Goal: Information Seeking & Learning: Check status

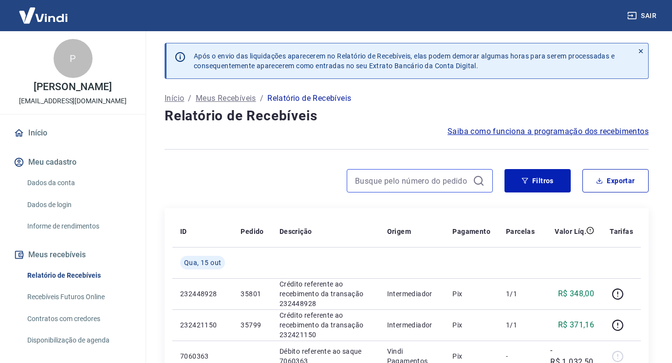
click at [451, 184] on input at bounding box center [412, 180] width 114 height 15
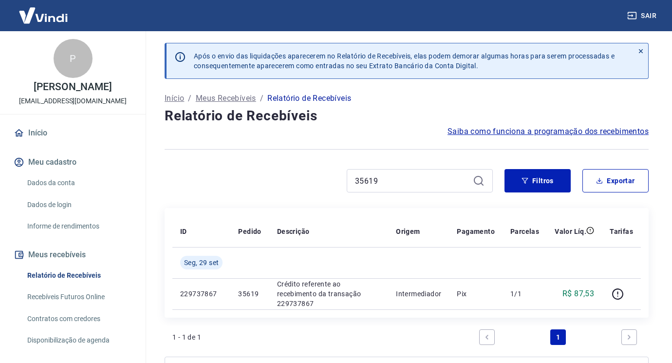
click at [419, 189] on div "35619" at bounding box center [419, 180] width 146 height 23
click at [416, 185] on input "35619" at bounding box center [412, 180] width 114 height 15
click at [397, 179] on input "35617" at bounding box center [412, 180] width 114 height 15
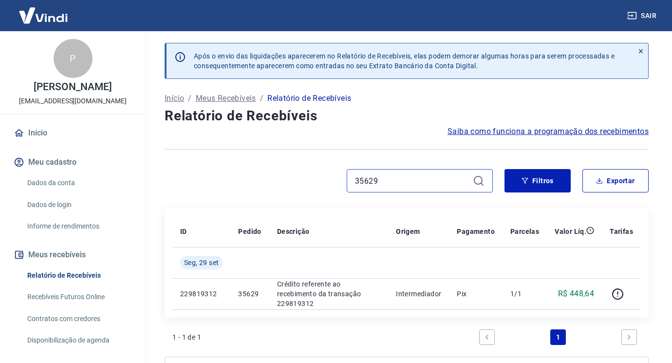
click at [439, 180] on input "35629" at bounding box center [412, 180] width 114 height 15
click at [401, 179] on input "35621" at bounding box center [412, 180] width 114 height 15
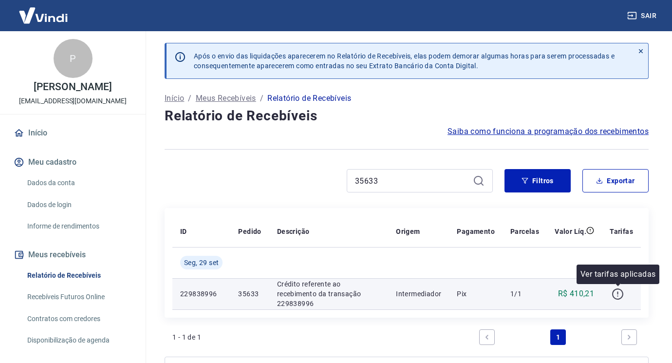
click at [620, 291] on icon "button" at bounding box center [617, 294] width 12 height 12
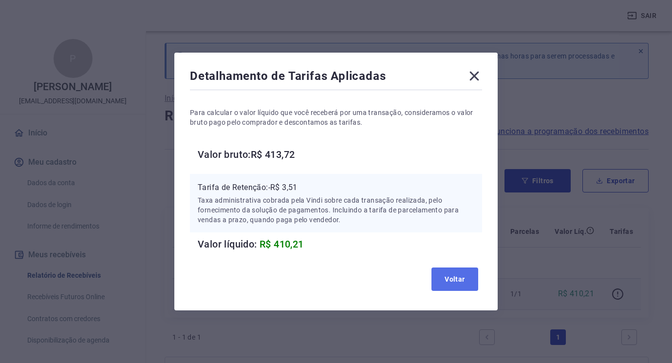
click at [458, 283] on button "Voltar" at bounding box center [454, 278] width 47 height 23
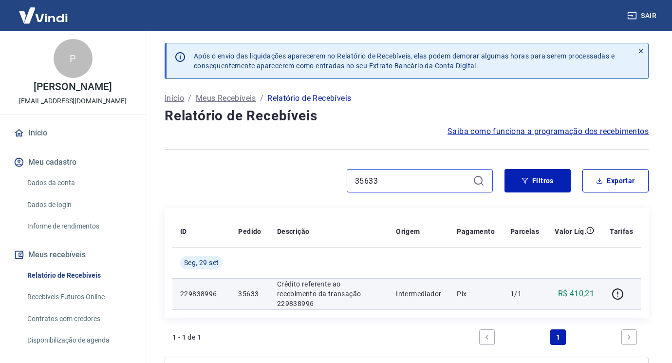
click at [389, 174] on input "35633" at bounding box center [412, 180] width 114 height 15
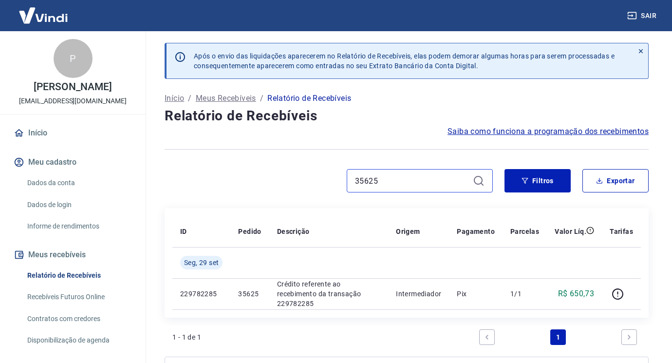
click at [415, 180] on input "35625" at bounding box center [412, 180] width 114 height 15
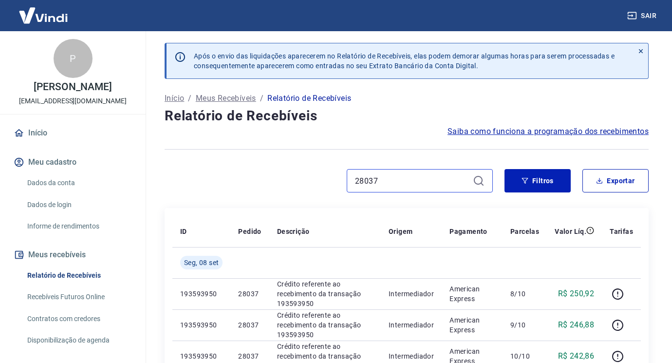
click at [425, 185] on input "28037" at bounding box center [412, 180] width 114 height 15
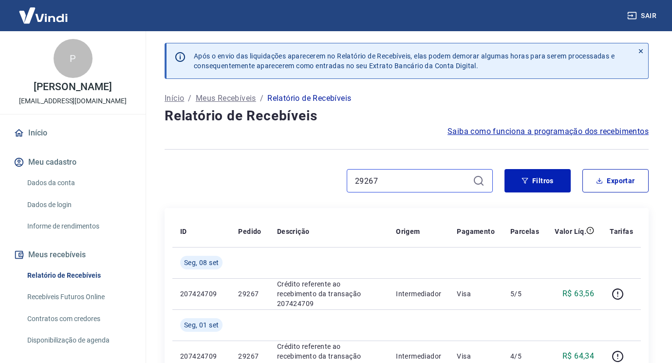
drag, startPoint x: 378, startPoint y: 178, endPoint x: 189, endPoint y: 180, distance: 188.8
click at [189, 180] on div "29267" at bounding box center [328, 180] width 328 height 23
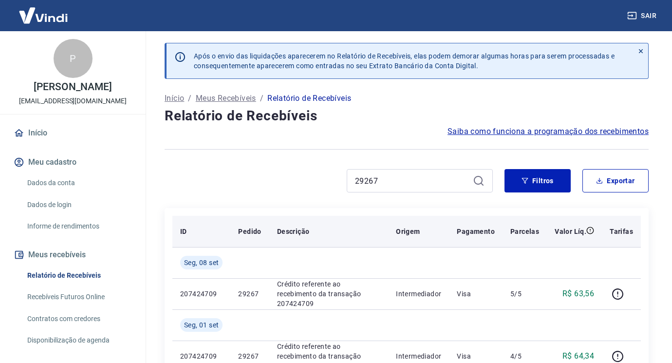
click at [431, 217] on th "Origem" at bounding box center [418, 231] width 61 height 31
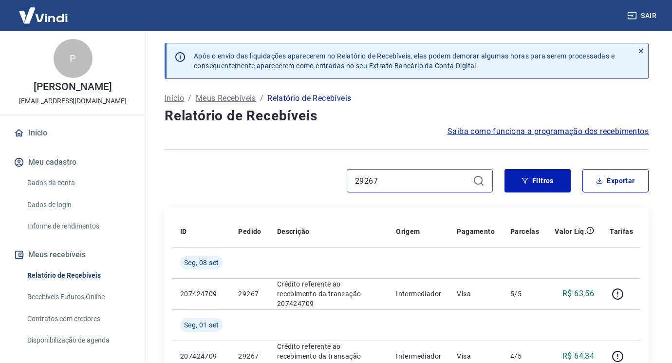
click at [378, 176] on input "29267" at bounding box center [412, 180] width 114 height 15
click at [378, 177] on input "29267" at bounding box center [412, 180] width 114 height 15
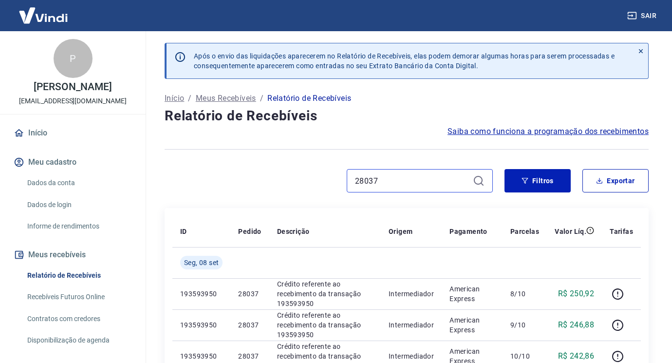
drag, startPoint x: 386, startPoint y: 182, endPoint x: 310, endPoint y: 183, distance: 75.9
click at [314, 182] on div "28037" at bounding box center [328, 180] width 328 height 23
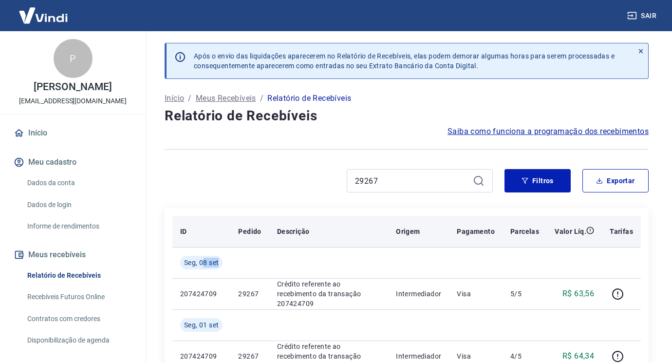
drag, startPoint x: 203, startPoint y: 258, endPoint x: 465, endPoint y: 241, distance: 262.8
click at [307, 257] on tr "Seg, 08 set" at bounding box center [406, 262] width 468 height 31
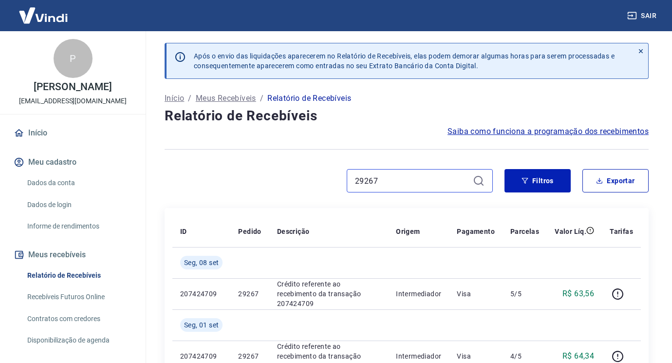
click at [402, 175] on input "29267" at bounding box center [412, 180] width 114 height 15
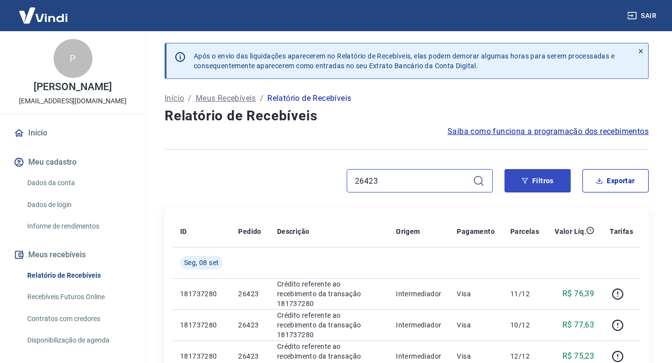
scroll to position [97, 0]
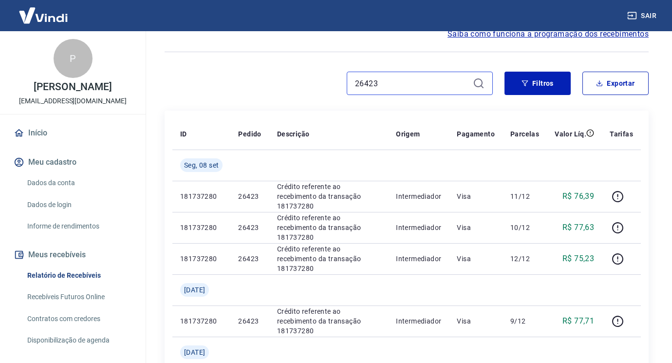
click at [421, 84] on input "26423" at bounding box center [412, 83] width 114 height 15
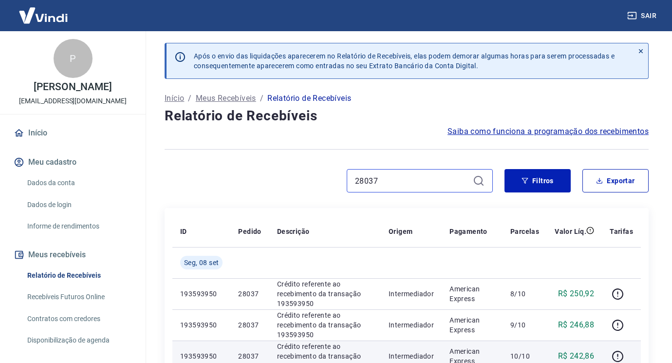
scroll to position [49, 0]
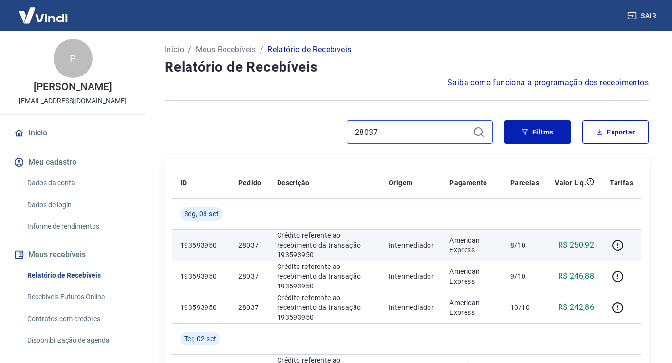
type input "28037"
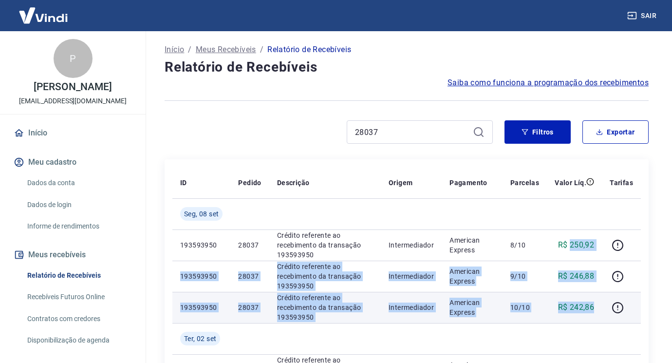
drag, startPoint x: 580, startPoint y: 258, endPoint x: 600, endPoint y: 306, distance: 51.7
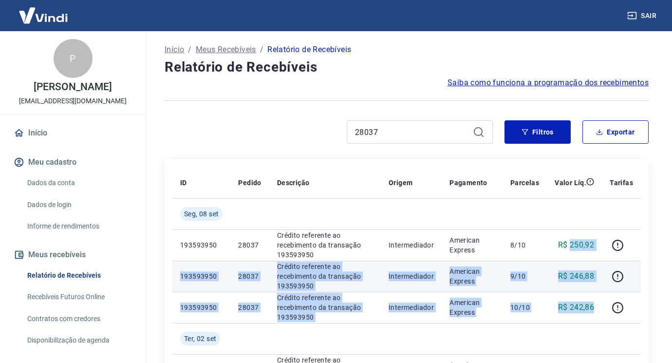
click at [539, 272] on p "9/10" at bounding box center [524, 276] width 29 height 10
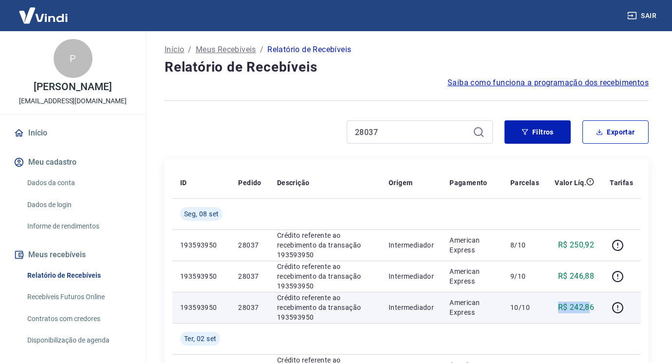
drag, startPoint x: 592, startPoint y: 305, endPoint x: 559, endPoint y: 309, distance: 33.3
click at [559, 309] on p "R$ 242,86" at bounding box center [576, 307] width 36 height 12
click at [594, 310] on p "R$ 242,86" at bounding box center [576, 307] width 36 height 12
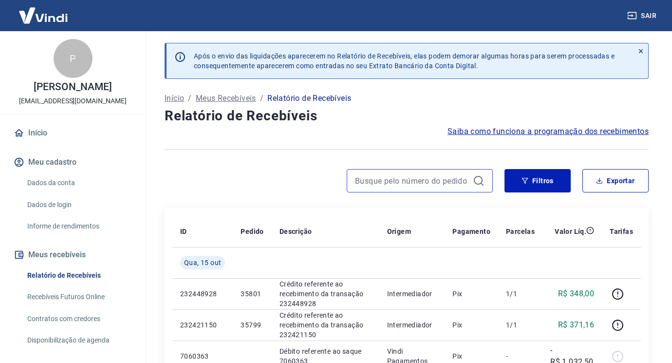
click at [452, 179] on input at bounding box center [412, 180] width 114 height 15
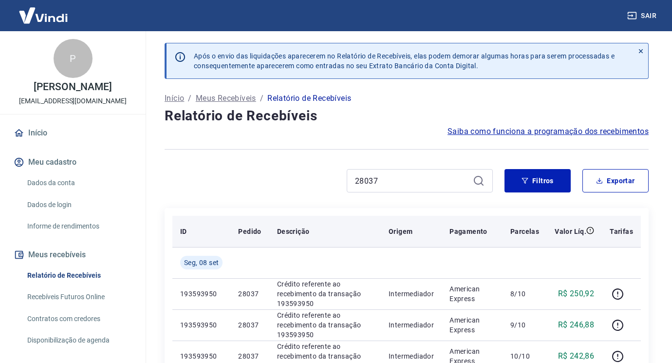
scroll to position [49, 0]
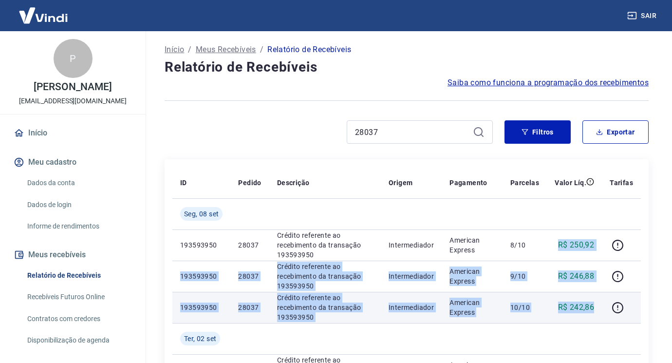
drag, startPoint x: 557, startPoint y: 240, endPoint x: 597, endPoint y: 305, distance: 75.6
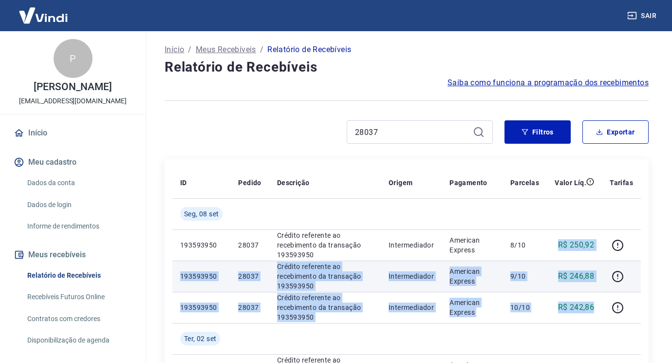
click at [587, 277] on p "R$ 246,88" at bounding box center [576, 276] width 36 height 12
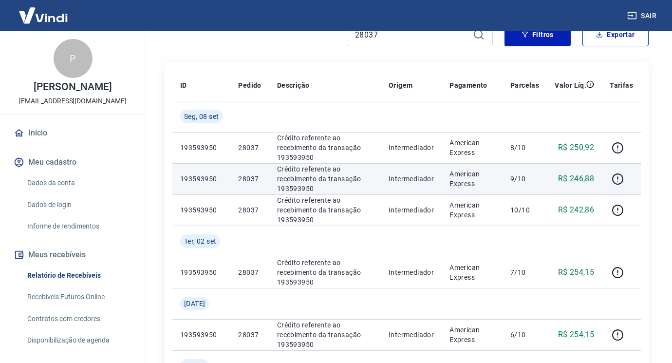
scroll to position [195, 0]
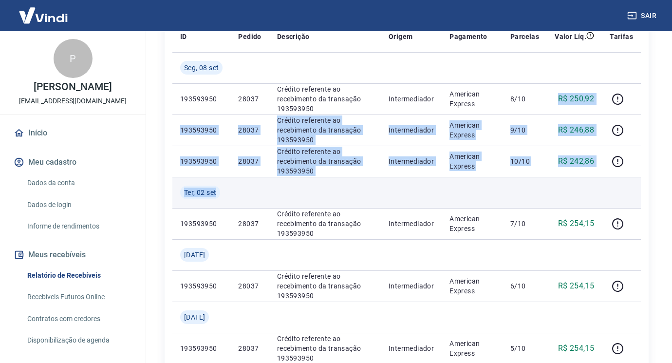
drag, startPoint x: 584, startPoint y: 105, endPoint x: 607, endPoint y: 177, distance: 75.4
click at [607, 177] on tbody "Seg, 08 set 193593950 28037 Crédito referente ao recebimento da transação 19359…" at bounding box center [406, 332] width 468 height 561
click at [605, 194] on td at bounding box center [620, 192] width 39 height 31
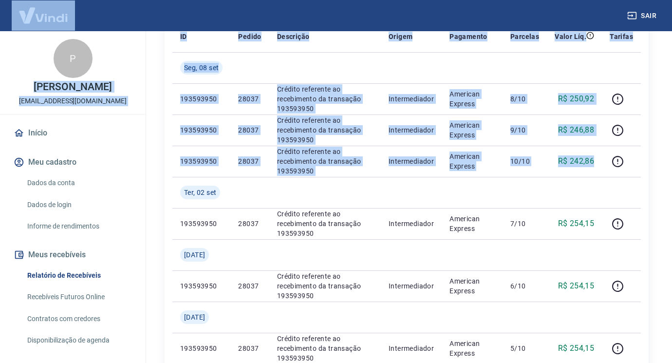
drag, startPoint x: 591, startPoint y: 162, endPoint x: 492, endPoint y: 17, distance: 175.9
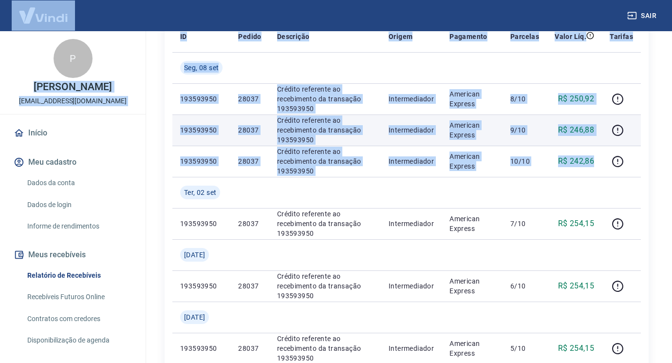
click at [553, 140] on td "R$ 246,88" at bounding box center [573, 129] width 55 height 31
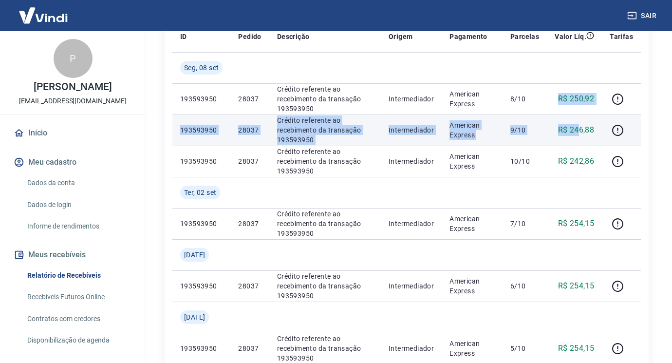
drag, startPoint x: 559, startPoint y: 93, endPoint x: 578, endPoint y: 136, distance: 46.2
click at [578, 136] on tbody "Seg, 08 set 193593950 28037 Crédito referente ao recebimento da transação 19359…" at bounding box center [406, 332] width 468 height 561
click at [581, 140] on td "R$ 246,88" at bounding box center [573, 129] width 55 height 31
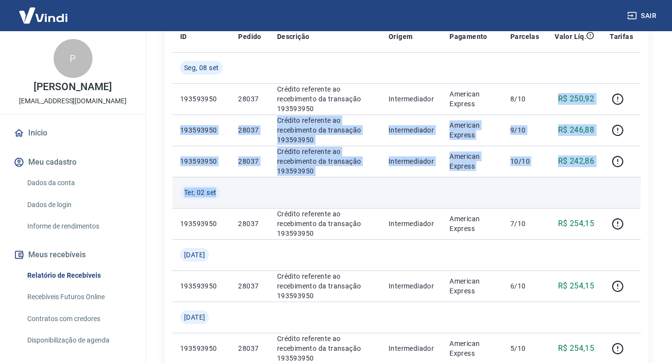
drag, startPoint x: 572, startPoint y: 143, endPoint x: 590, endPoint y: 177, distance: 38.8
click at [590, 177] on tbody "Seg, 08 set 193593950 28037 Crédito referente ao recebimento da transação 19359…" at bounding box center [406, 332] width 468 height 561
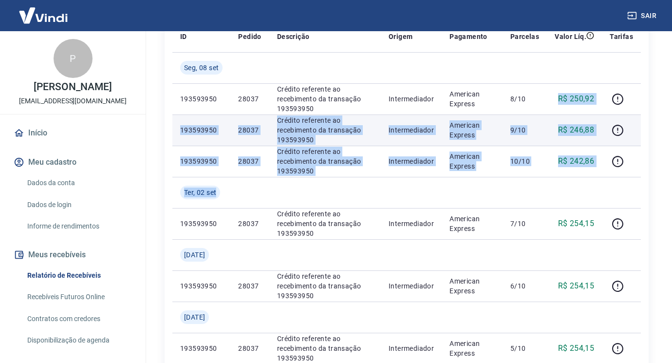
click at [523, 135] on td "9/10" at bounding box center [524, 129] width 44 height 31
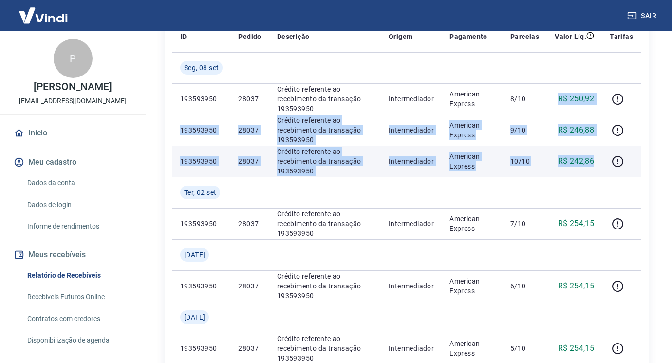
drag, startPoint x: 549, startPoint y: 98, endPoint x: 596, endPoint y: 158, distance: 76.6
click at [596, 158] on tbody "Seg, 08 set 193593950 28037 Crédito referente ao recebimento da transação 19359…" at bounding box center [406, 332] width 468 height 561
click at [585, 163] on p "R$ 242,86" at bounding box center [576, 161] width 36 height 12
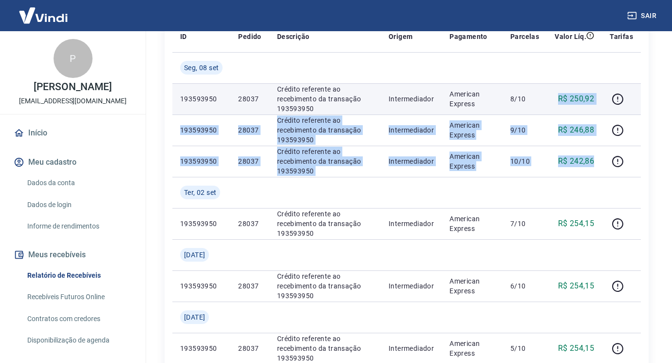
drag, startPoint x: 596, startPoint y: 166, endPoint x: 540, endPoint y: 92, distance: 92.8
click at [540, 92] on tbody "Seg, 08 set 193593950 28037 Crédito referente ao recebimento da transação 19359…" at bounding box center [406, 332] width 468 height 561
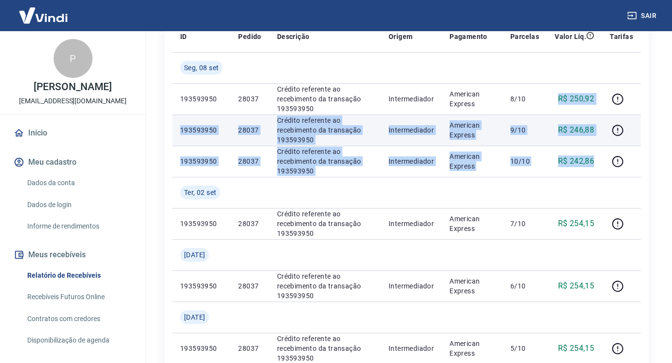
click at [562, 134] on p "R$ 246,88" at bounding box center [576, 130] width 36 height 12
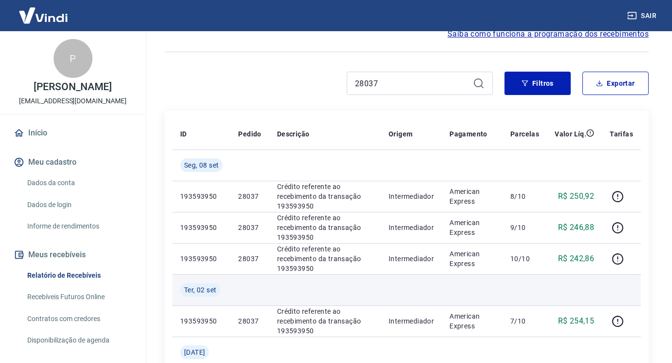
scroll to position [0, 0]
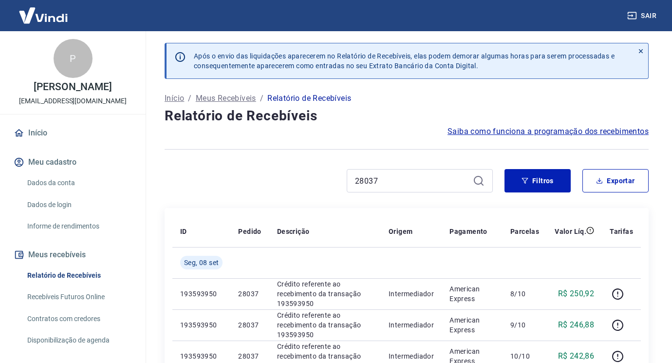
click at [636, 52] on div at bounding box center [640, 60] width 15 height 35
click at [643, 48] on icon at bounding box center [640, 51] width 7 height 7
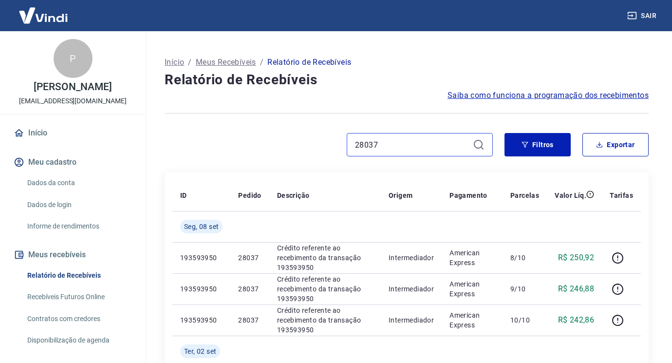
click at [392, 146] on input "28037" at bounding box center [412, 144] width 114 height 15
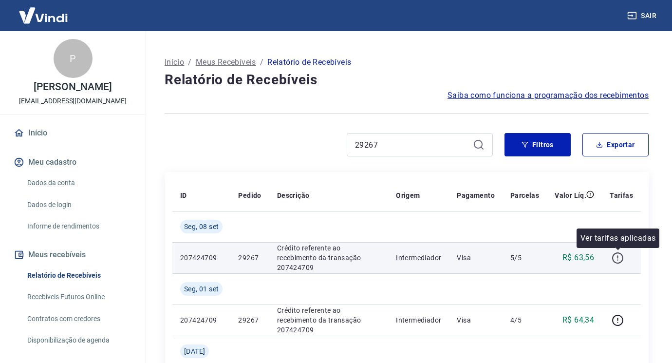
click at [616, 258] on icon "button" at bounding box center [617, 258] width 12 height 12
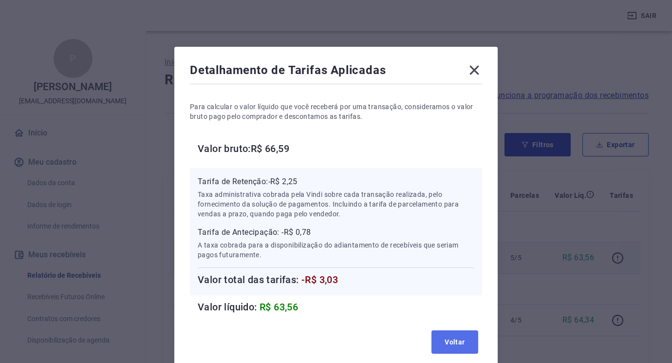
click at [453, 333] on button "Voltar" at bounding box center [454, 341] width 47 height 23
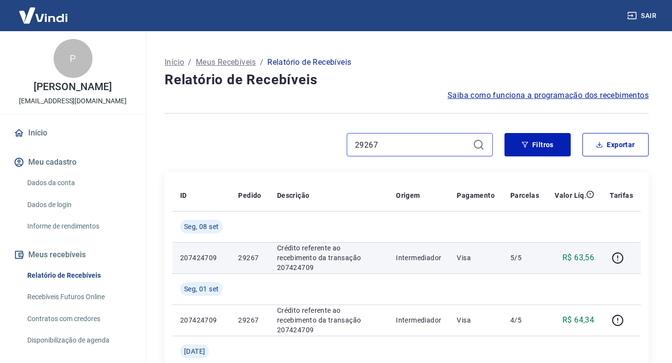
click at [423, 146] on input "29267" at bounding box center [412, 144] width 114 height 15
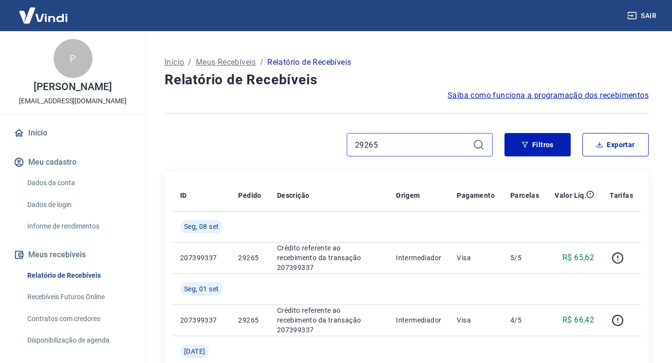
click at [385, 141] on input "29265" at bounding box center [412, 144] width 114 height 15
drag, startPoint x: 385, startPoint y: 141, endPoint x: 390, endPoint y: 146, distance: 6.9
click at [386, 141] on input "29265" at bounding box center [412, 144] width 114 height 15
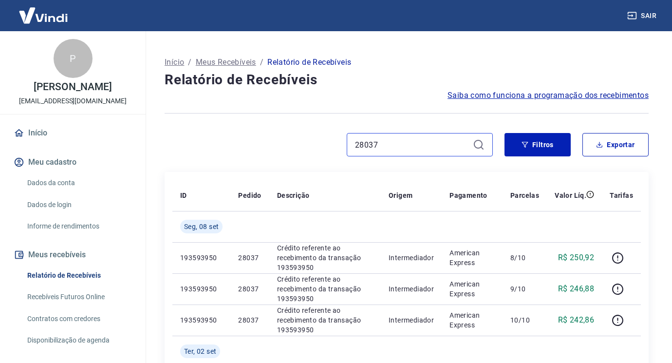
click at [382, 141] on input "28037" at bounding box center [412, 144] width 114 height 15
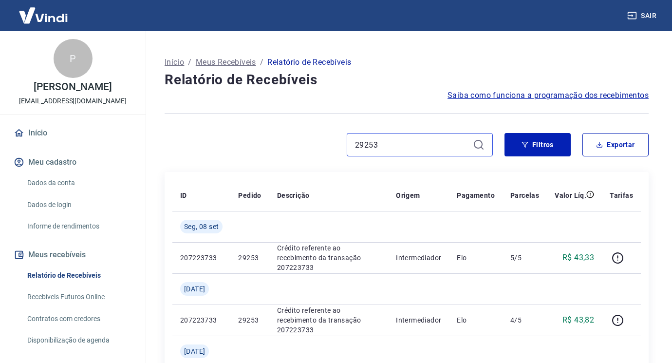
click at [418, 149] on input "29253" at bounding box center [412, 144] width 114 height 15
click at [390, 140] on input "29249" at bounding box center [412, 144] width 114 height 15
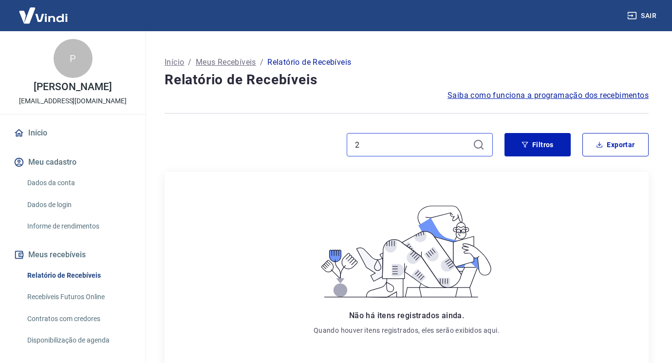
click at [402, 144] on input "2" at bounding box center [412, 144] width 114 height 15
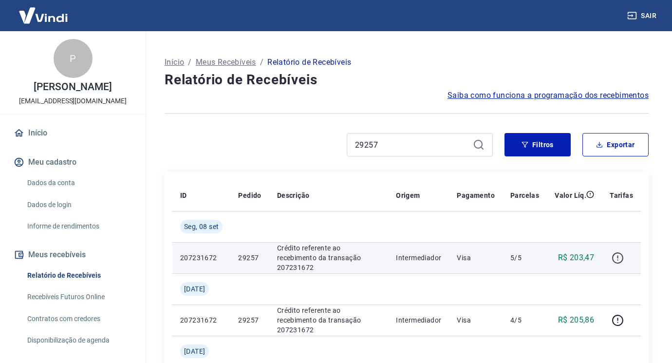
click at [613, 260] on icon "button" at bounding box center [617, 258] width 12 height 12
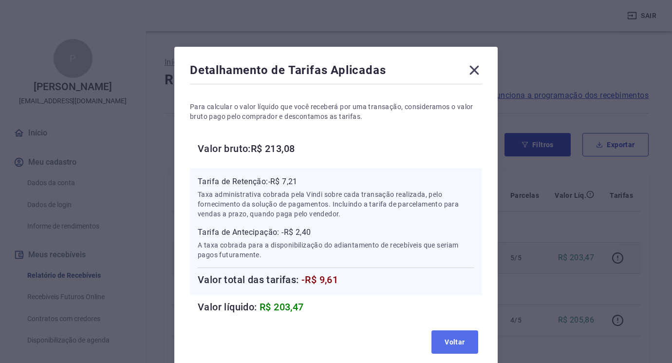
click at [434, 335] on button "Voltar" at bounding box center [454, 341] width 47 height 23
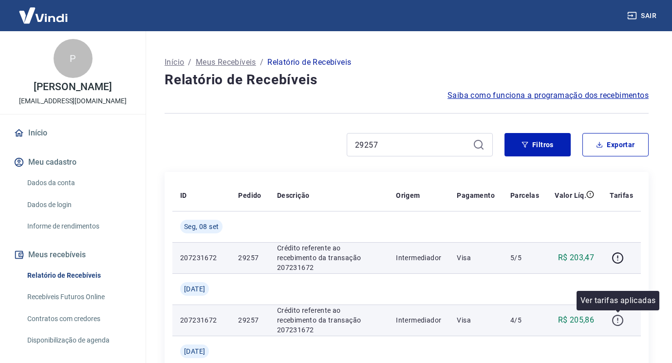
click at [614, 318] on icon "button" at bounding box center [617, 319] width 11 height 11
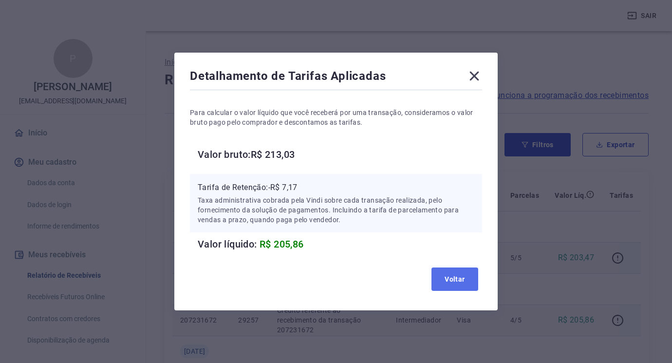
click at [451, 272] on button "Voltar" at bounding box center [454, 278] width 47 height 23
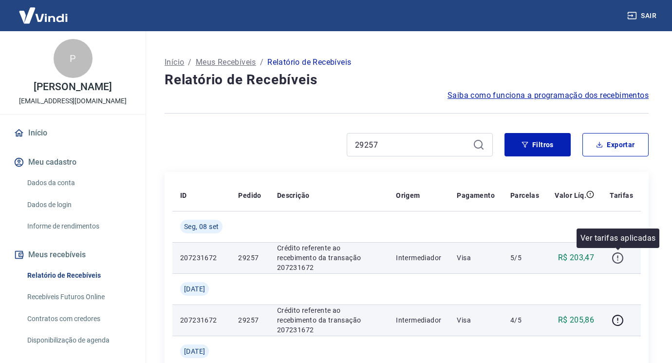
click at [614, 257] on icon "button" at bounding box center [617, 258] width 12 height 12
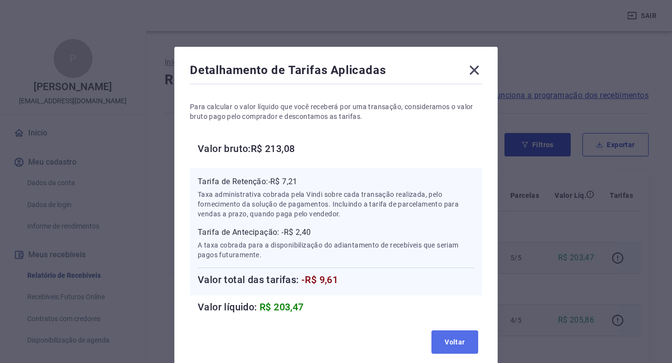
click at [447, 333] on button "Voltar" at bounding box center [454, 341] width 47 height 23
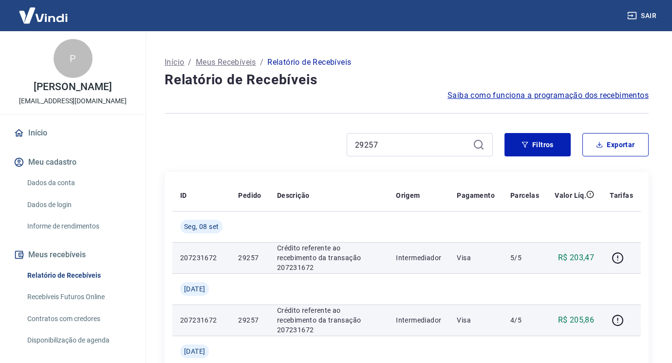
click at [435, 153] on div "29257" at bounding box center [419, 144] width 146 height 23
click at [428, 143] on input "29257" at bounding box center [412, 144] width 114 height 15
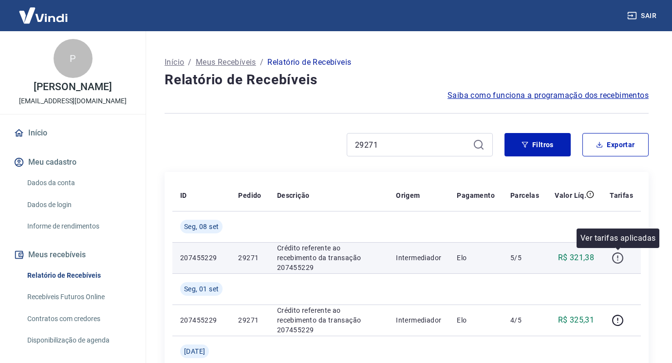
click at [614, 259] on icon "button" at bounding box center [617, 258] width 12 height 12
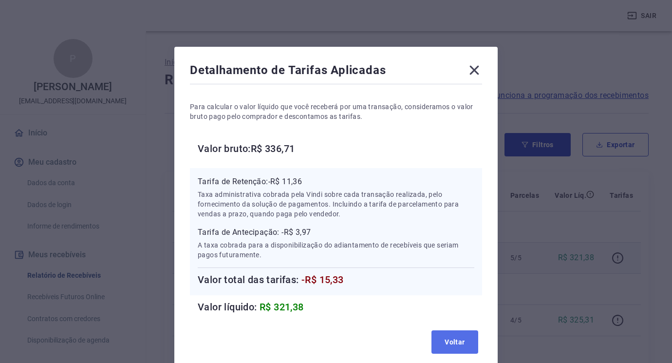
click at [443, 339] on button "Voltar" at bounding box center [454, 341] width 47 height 23
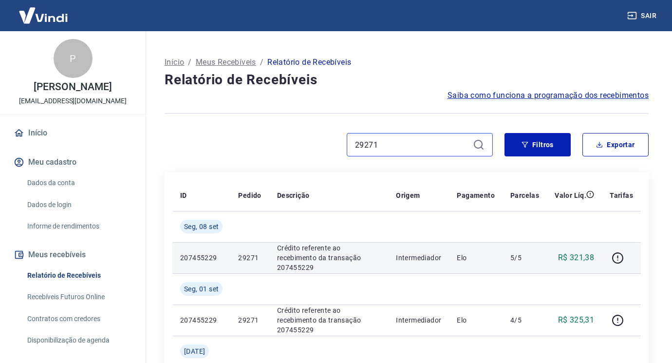
click at [424, 150] on input "29271" at bounding box center [412, 144] width 114 height 15
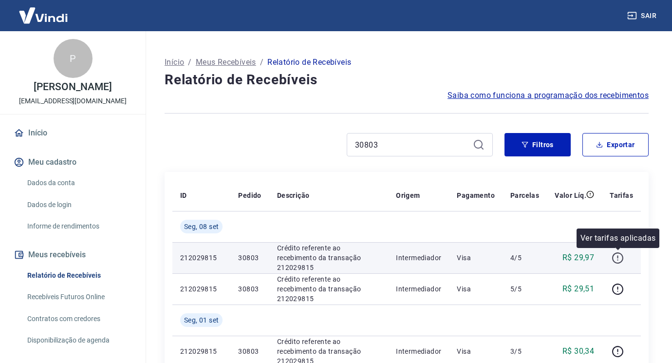
click at [619, 259] on icon "button" at bounding box center [617, 258] width 12 height 12
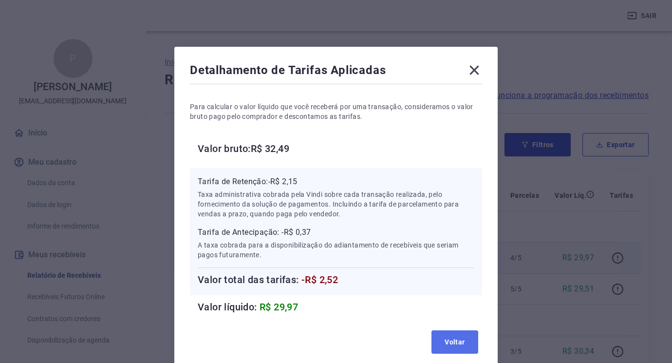
click at [455, 339] on button "Voltar" at bounding box center [454, 341] width 47 height 23
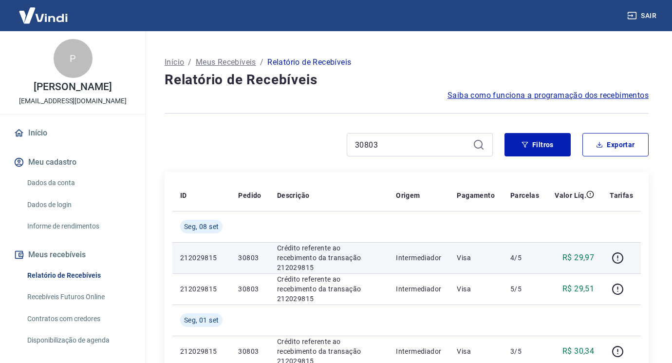
click at [403, 156] on div "30803" at bounding box center [419, 144] width 146 height 23
click at [409, 147] on input "30803" at bounding box center [412, 144] width 114 height 15
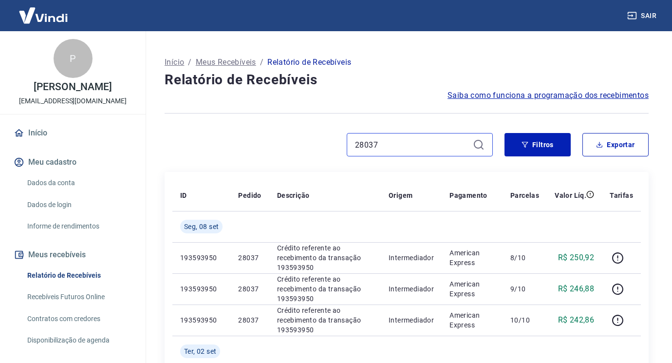
click at [413, 147] on input "28037" at bounding box center [412, 144] width 114 height 15
click at [413, 149] on input "28037" at bounding box center [412, 144] width 114 height 15
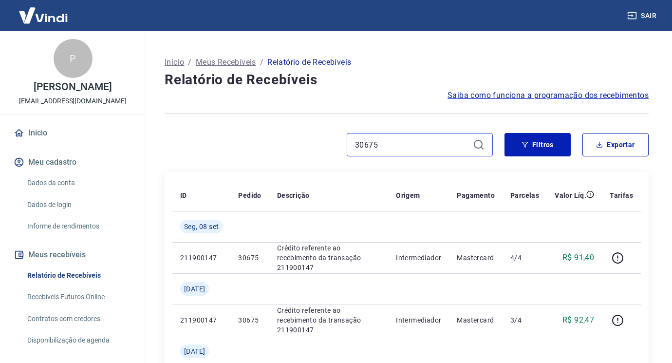
click at [398, 142] on input "30675" at bounding box center [412, 144] width 114 height 15
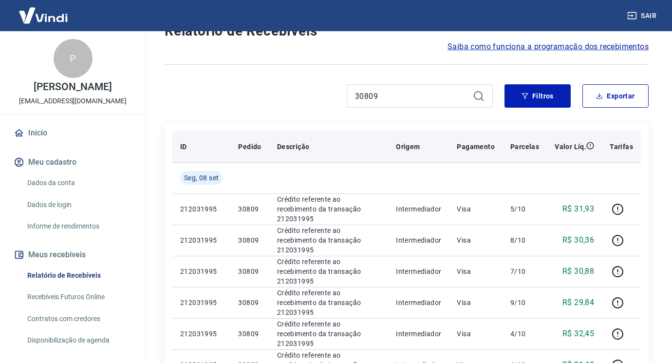
scroll to position [97, 0]
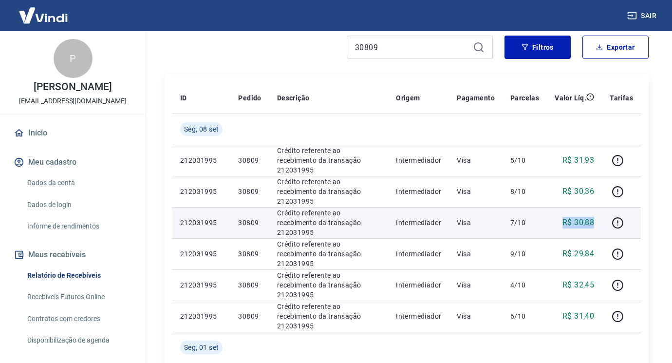
drag, startPoint x: 564, startPoint y: 219, endPoint x: 596, endPoint y: 221, distance: 31.2
click at [596, 221] on td "R$ 30,88" at bounding box center [573, 222] width 55 height 31
click at [617, 224] on icon "button" at bounding box center [617, 223] width 12 height 12
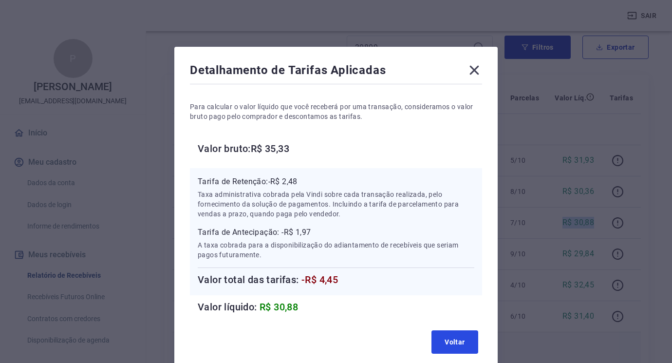
drag, startPoint x: 447, startPoint y: 337, endPoint x: 457, endPoint y: 332, distance: 11.8
click at [447, 337] on button "Voltar" at bounding box center [454, 341] width 47 height 23
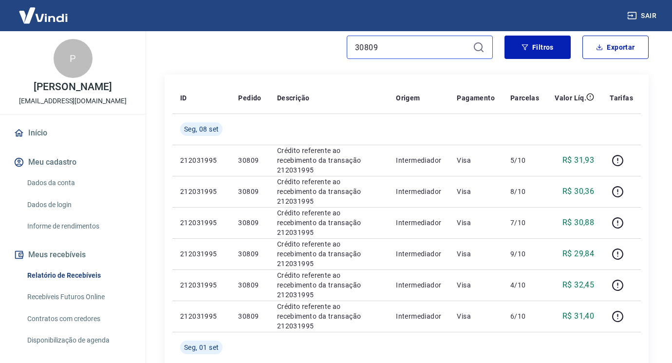
click at [406, 49] on input "30809" at bounding box center [412, 47] width 114 height 15
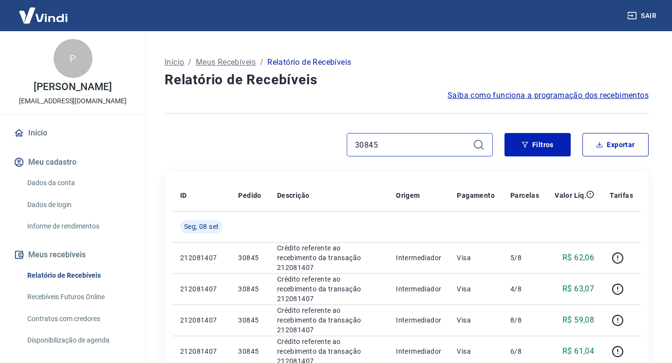
type input "30845"
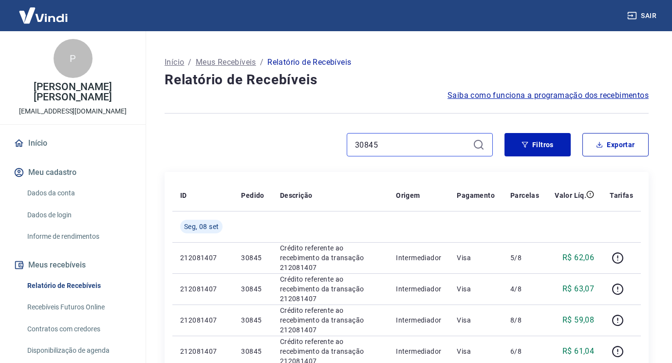
click at [404, 137] on input "30845" at bounding box center [412, 144] width 114 height 15
click at [404, 138] on input "30845" at bounding box center [412, 144] width 114 height 15
click at [394, 141] on input "30829" at bounding box center [412, 144] width 114 height 15
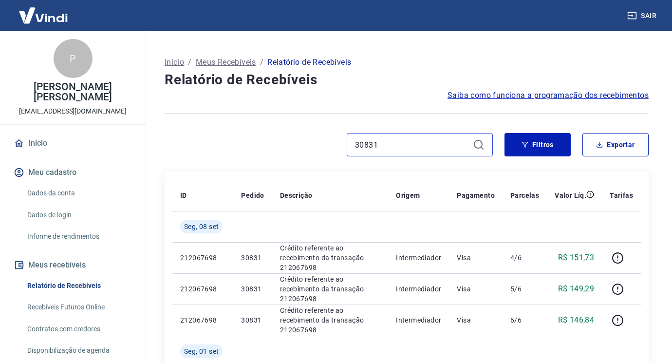
click at [446, 151] on input "30831" at bounding box center [412, 144] width 114 height 15
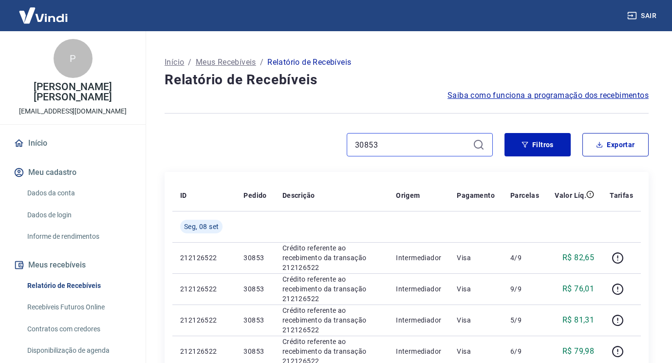
click at [418, 147] on input "30853" at bounding box center [412, 144] width 114 height 15
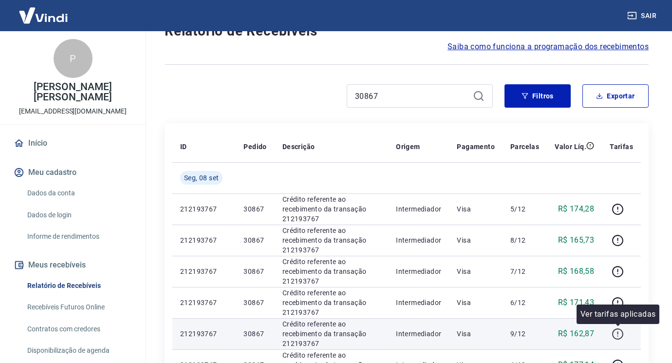
click at [614, 331] on icon "button" at bounding box center [617, 333] width 12 height 12
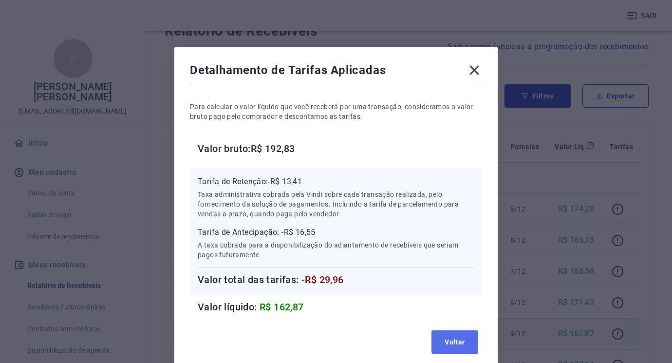
click at [461, 342] on button "Voltar" at bounding box center [454, 341] width 47 height 23
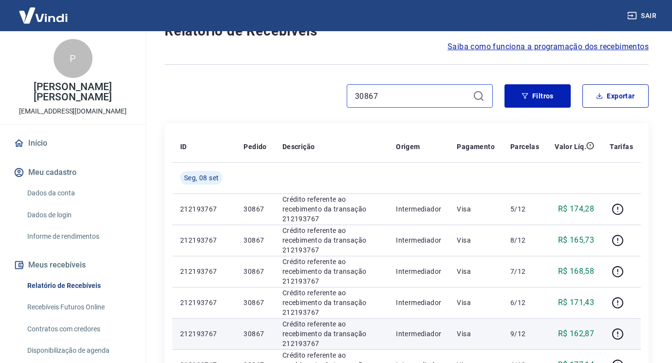
click at [435, 96] on input "30867" at bounding box center [412, 96] width 114 height 15
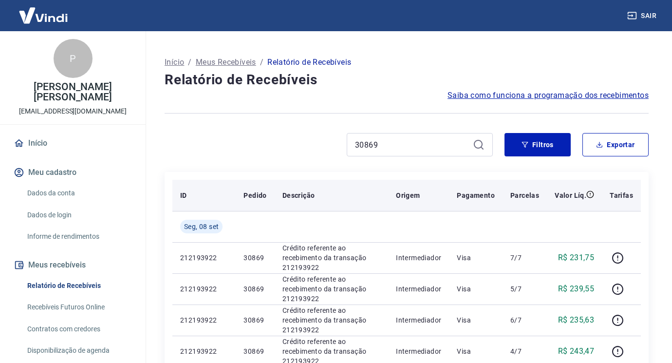
scroll to position [49, 0]
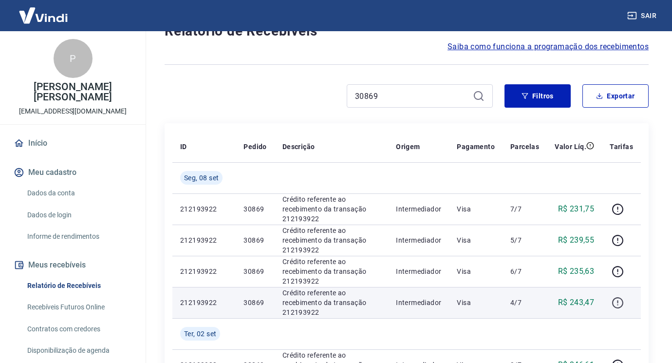
click at [616, 302] on icon "button" at bounding box center [617, 302] width 12 height 12
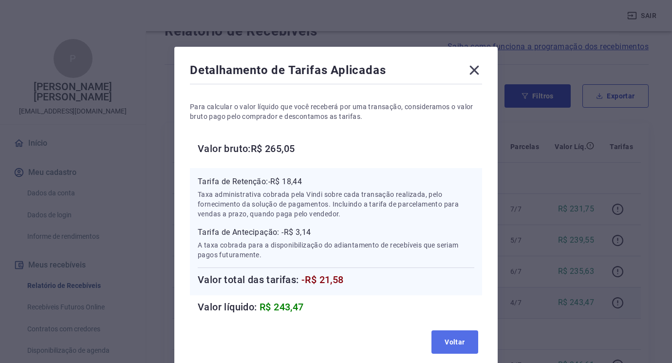
click at [466, 341] on button "Voltar" at bounding box center [454, 341] width 47 height 23
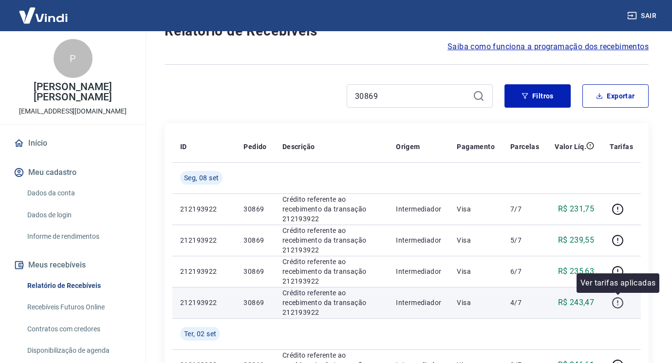
click at [624, 299] on button "button" at bounding box center [617, 302] width 16 height 16
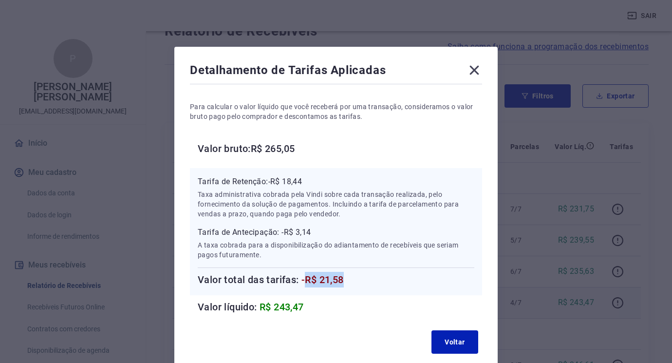
drag, startPoint x: 305, startPoint y: 279, endPoint x: 370, endPoint y: 276, distance: 64.8
click at [370, 276] on h6 "Valor total das tarifas: -R$ 21,58" at bounding box center [336, 280] width 276 height 16
click at [418, 293] on div "Tarifa de Retenção: -R$ 18,44 Taxa administrativa cobrada pela Vindi sobre cada…" at bounding box center [336, 231] width 292 height 127
drag, startPoint x: 309, startPoint y: 185, endPoint x: 284, endPoint y: 185, distance: 25.8
click at [284, 185] on p "Tarifa de Retenção: -R$ 18,44" at bounding box center [336, 182] width 276 height 12
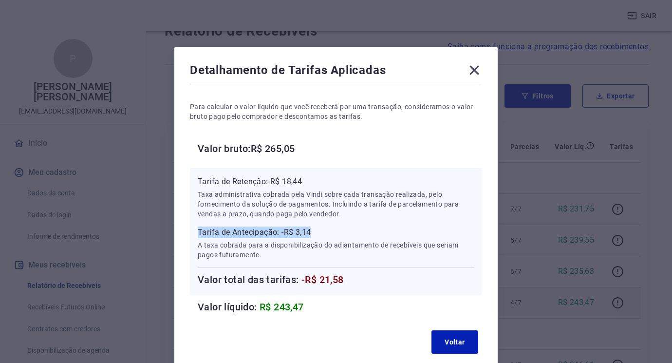
drag, startPoint x: 294, startPoint y: 232, endPoint x: 167, endPoint y: 235, distance: 127.5
click at [167, 235] on div "Detalhamento de Tarifas Aplicadas Para calcular o valor líquido que você recebe…" at bounding box center [336, 181] width 672 height 363
click at [290, 234] on p "Tarifa de Antecipação: -R$ 3,14" at bounding box center [336, 232] width 276 height 12
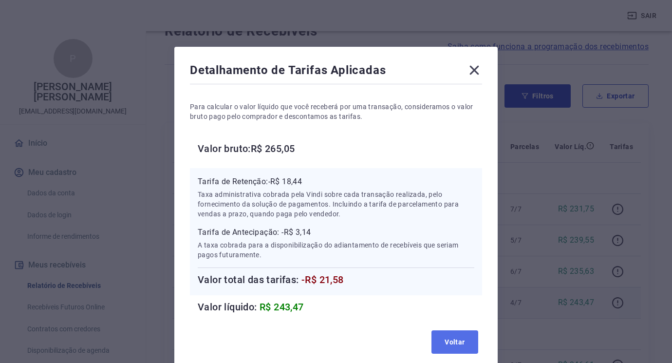
click at [457, 336] on button "Voltar" at bounding box center [454, 341] width 47 height 23
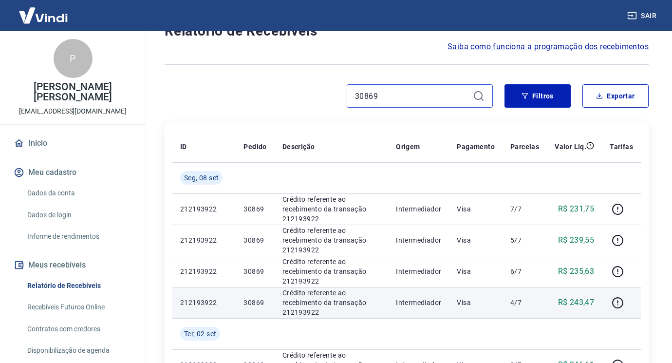
click at [401, 97] on input "30869" at bounding box center [412, 96] width 114 height 15
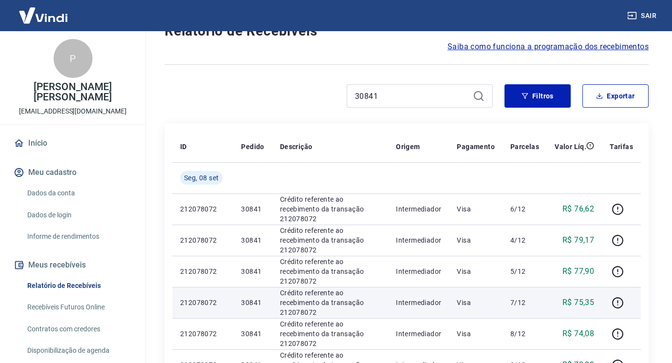
scroll to position [97, 0]
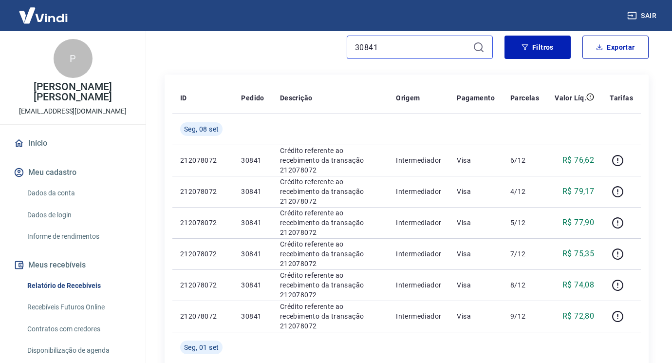
click at [400, 46] on input "30841" at bounding box center [412, 47] width 114 height 15
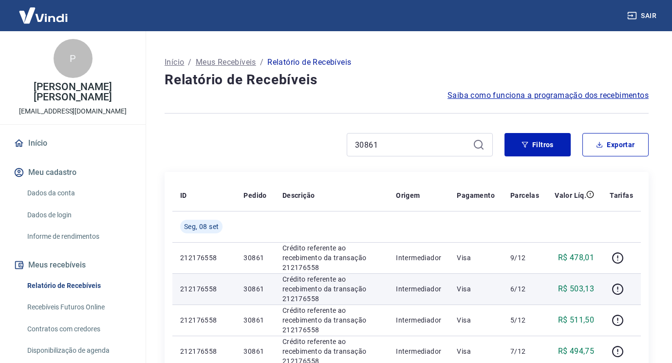
scroll to position [49, 0]
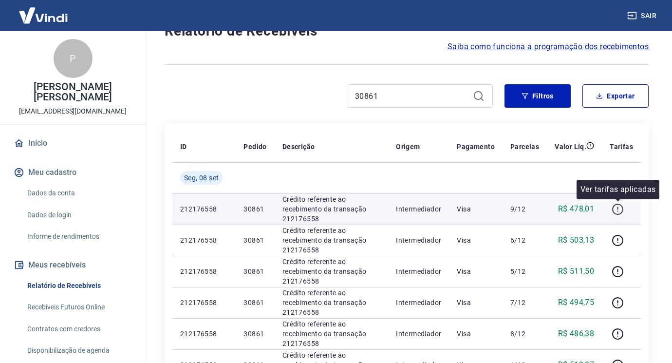
click at [619, 205] on icon "button" at bounding box center [617, 209] width 12 height 12
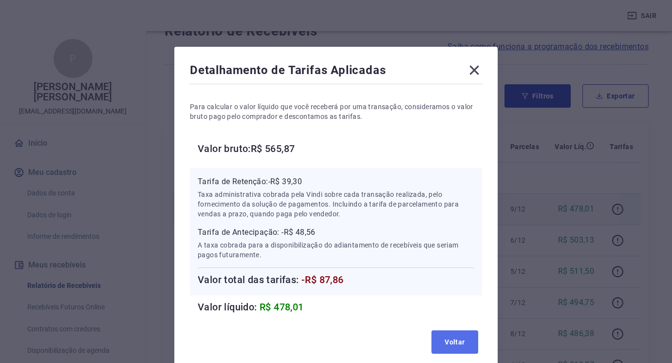
click at [462, 337] on button "Voltar" at bounding box center [454, 341] width 47 height 23
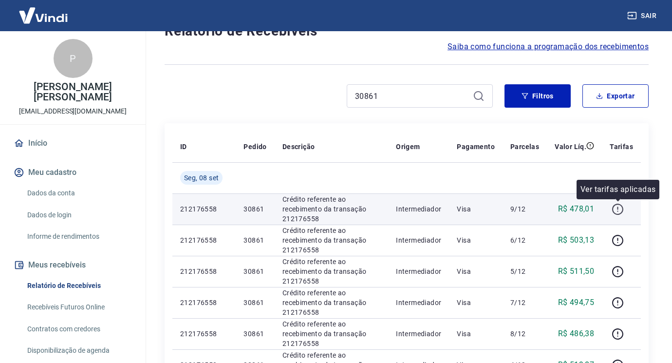
click at [617, 206] on icon "button" at bounding box center [617, 209] width 12 height 12
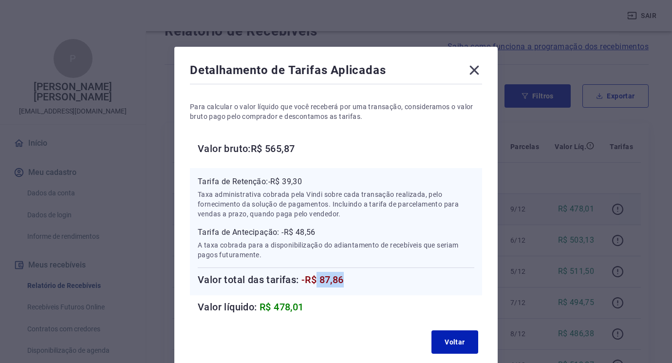
drag, startPoint x: 316, startPoint y: 281, endPoint x: 365, endPoint y: 276, distance: 49.9
click at [365, 276] on h6 "Valor total das tarifas: -R$ 87,86" at bounding box center [336, 280] width 276 height 16
click at [429, 282] on h6 "Valor total das tarifas: -R$ 87,86" at bounding box center [336, 280] width 276 height 16
click at [454, 335] on button "Voltar" at bounding box center [454, 341] width 47 height 23
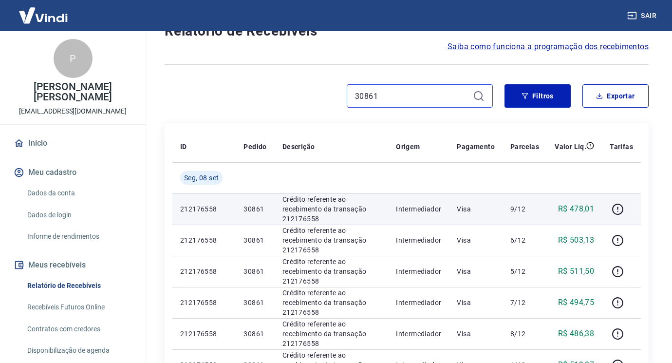
click at [408, 97] on input "30861" at bounding box center [412, 96] width 114 height 15
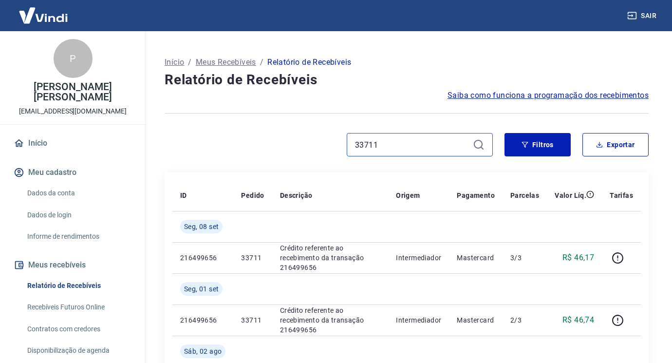
click at [380, 148] on input "33711" at bounding box center [412, 144] width 114 height 15
click at [418, 149] on input "33727" at bounding box center [412, 144] width 114 height 15
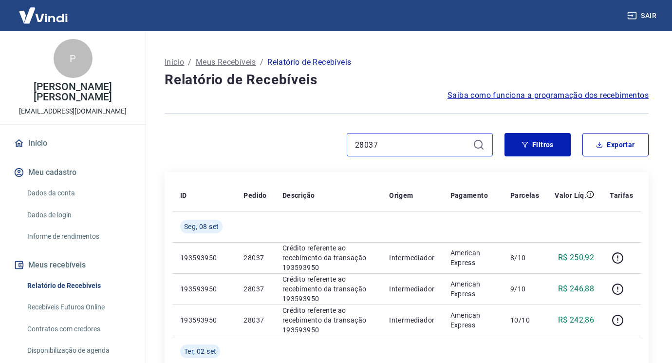
click at [408, 145] on input "28037" at bounding box center [412, 144] width 114 height 15
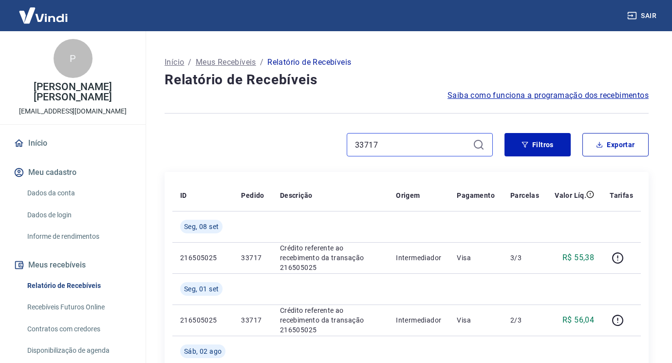
click at [385, 143] on input "33717" at bounding box center [412, 144] width 114 height 15
click at [386, 144] on input "33717" at bounding box center [412, 144] width 114 height 15
click at [449, 146] on input "33723" at bounding box center [412, 144] width 114 height 15
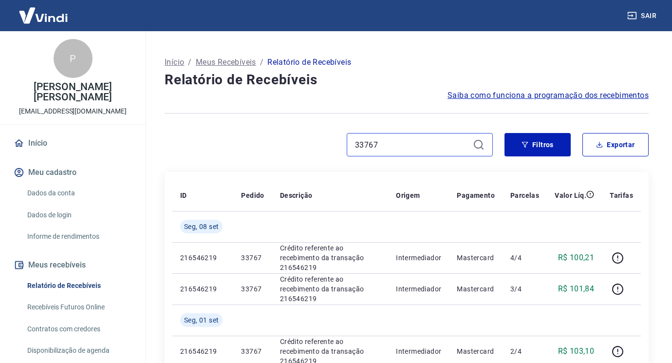
click at [430, 145] on input "33767" at bounding box center [412, 144] width 114 height 15
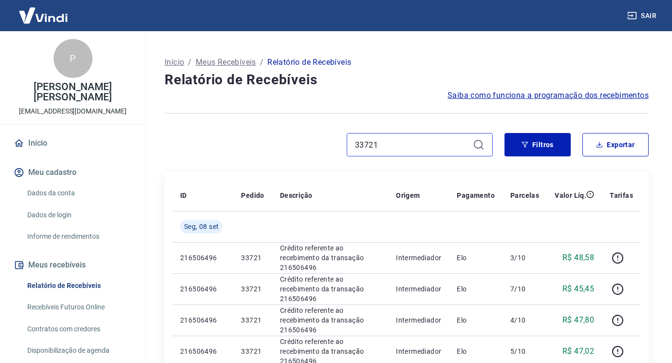
click at [400, 147] on input "33721" at bounding box center [412, 144] width 114 height 15
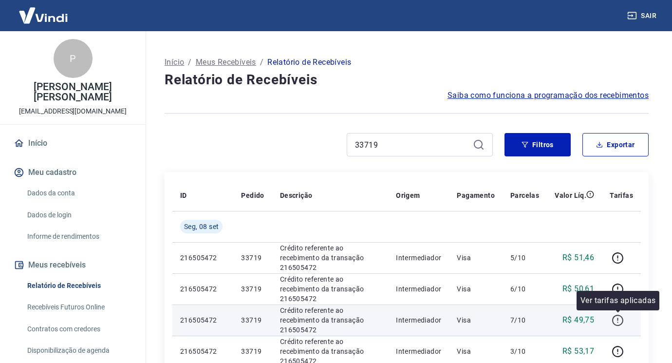
click at [614, 319] on icon "button" at bounding box center [617, 320] width 12 height 12
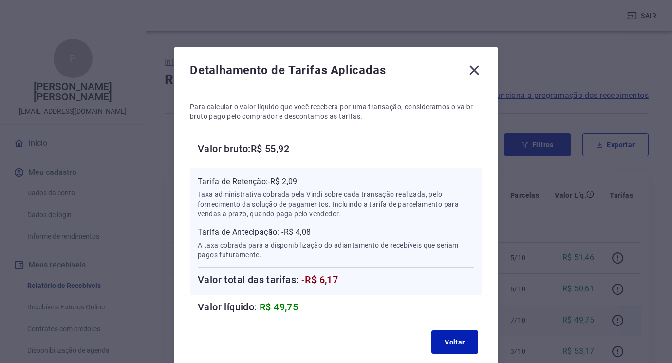
click at [446, 328] on div "Voltar" at bounding box center [336, 341] width 292 height 31
click at [455, 343] on button "Voltar" at bounding box center [454, 341] width 47 height 23
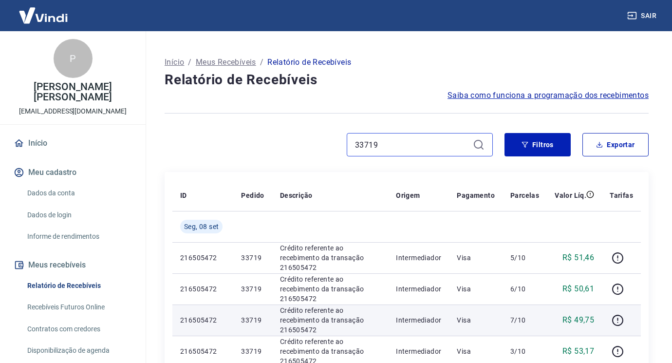
click at [395, 143] on input "33719" at bounding box center [412, 144] width 114 height 15
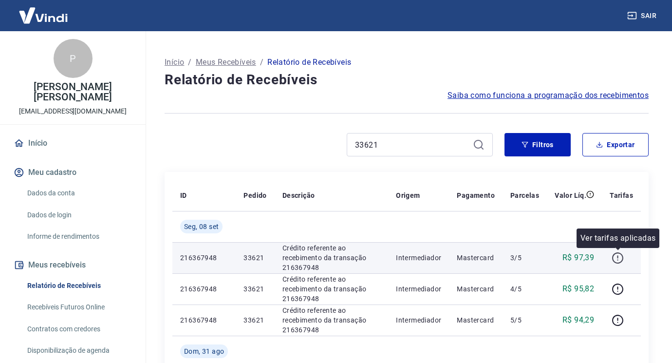
click at [619, 259] on icon "button" at bounding box center [617, 258] width 12 height 12
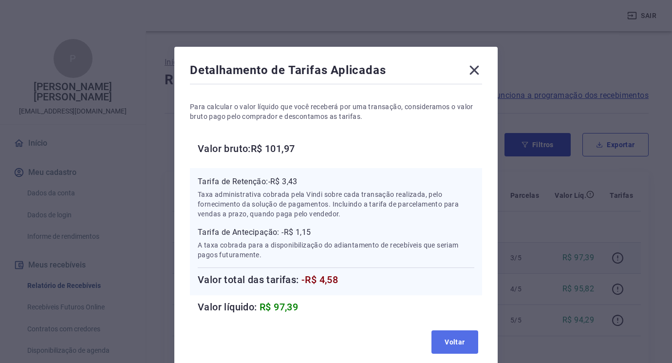
click at [437, 333] on button "Voltar" at bounding box center [454, 341] width 47 height 23
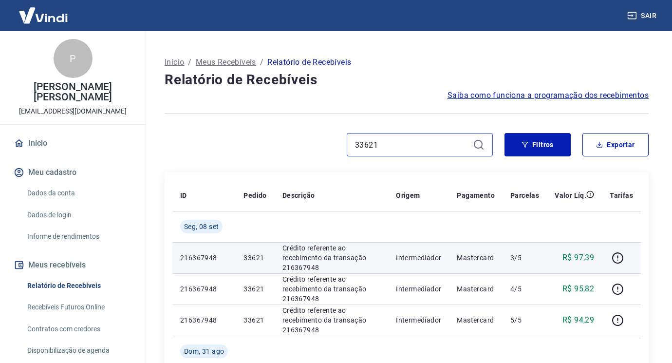
click at [446, 143] on input "33621" at bounding box center [412, 144] width 114 height 15
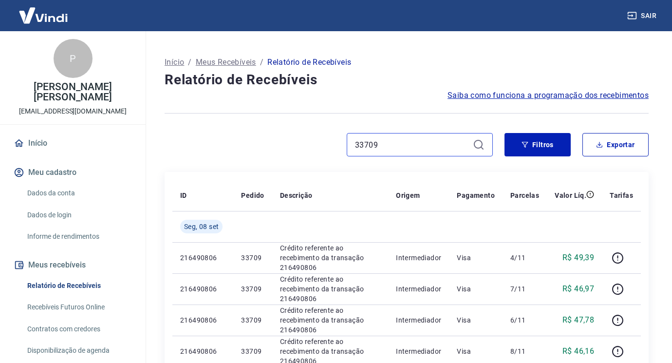
click at [420, 144] on input "33709" at bounding box center [412, 144] width 114 height 15
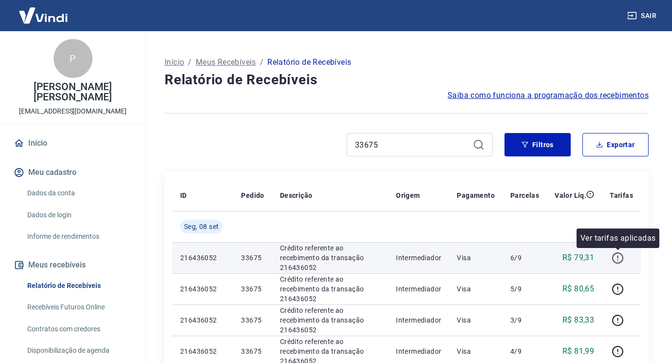
click at [617, 260] on icon "button" at bounding box center [617, 258] width 12 height 12
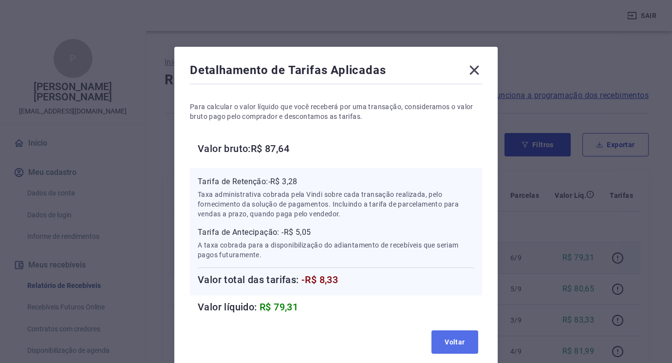
click at [444, 330] on button "Voltar" at bounding box center [454, 341] width 47 height 23
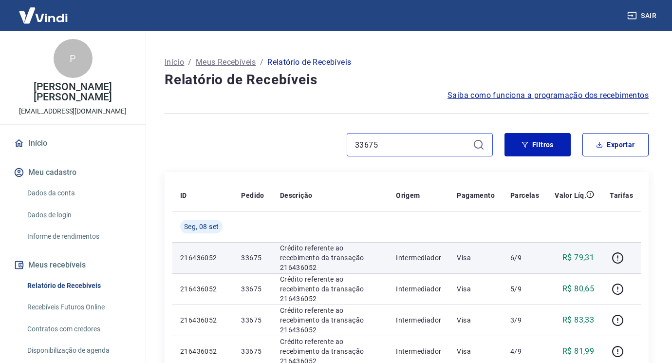
drag, startPoint x: 399, startPoint y: 146, endPoint x: 403, endPoint y: 143, distance: 5.3
click at [399, 146] on input "33675" at bounding box center [412, 144] width 114 height 15
click at [403, 143] on input "33675" at bounding box center [412, 144] width 114 height 15
click at [405, 142] on input "33675" at bounding box center [412, 144] width 114 height 15
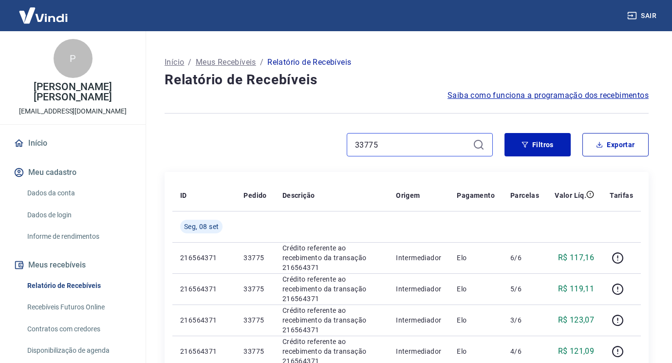
click at [392, 143] on input "33775" at bounding box center [412, 144] width 114 height 15
click at [392, 142] on input "33775" at bounding box center [412, 144] width 114 height 15
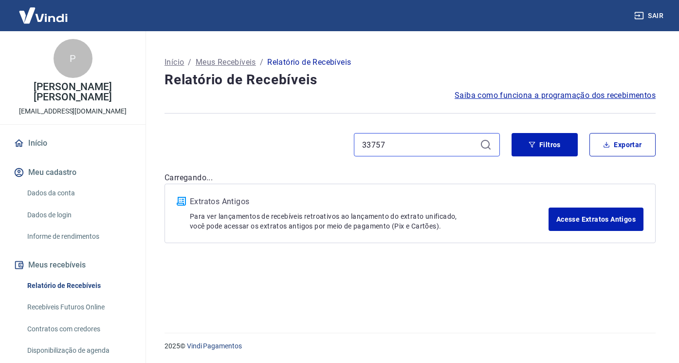
type input "33757"
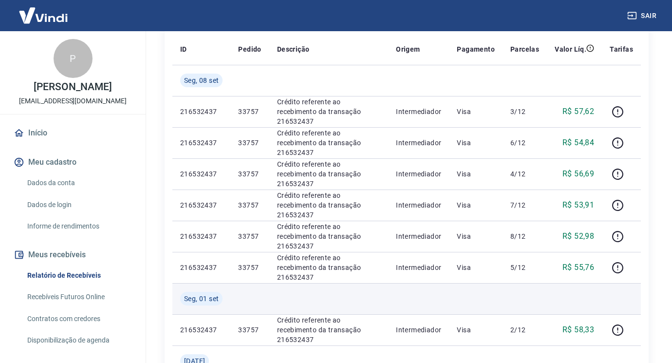
scroll to position [97, 0]
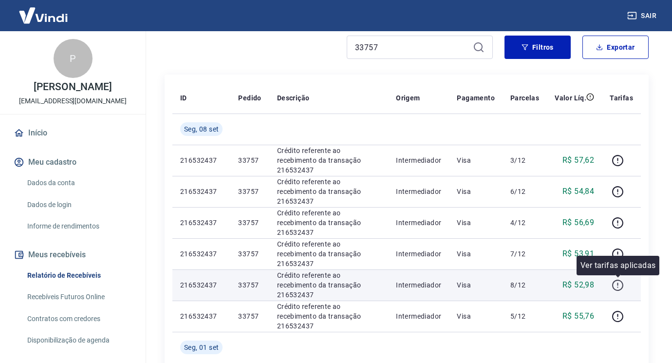
click at [619, 282] on icon "button" at bounding box center [617, 285] width 12 height 12
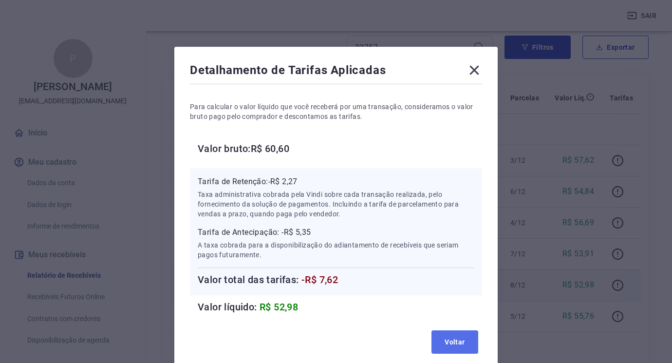
click at [458, 340] on button "Voltar" at bounding box center [454, 341] width 47 height 23
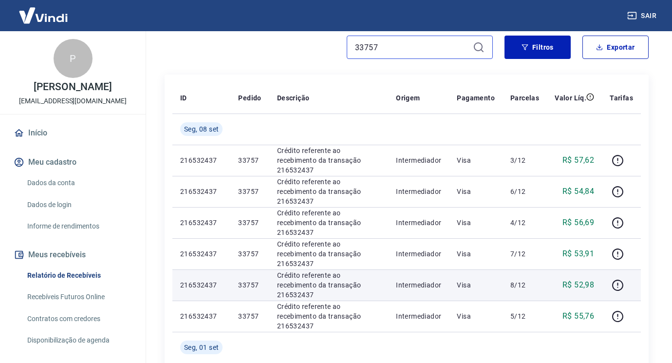
click at [372, 48] on input "33757" at bounding box center [412, 47] width 114 height 15
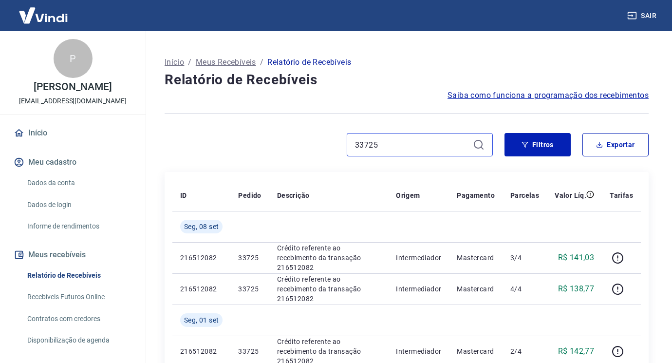
click at [398, 140] on input "33725" at bounding box center [412, 144] width 114 height 15
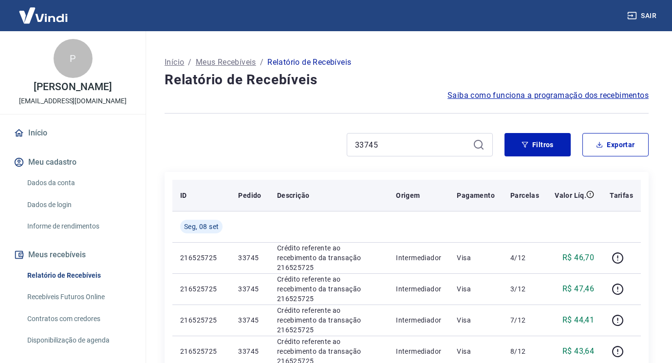
scroll to position [97, 0]
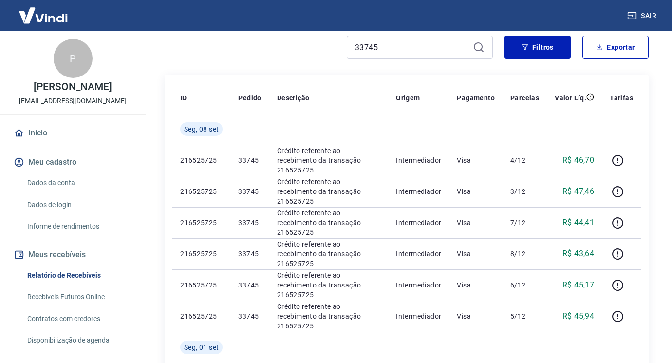
click at [400, 57] on div "33745" at bounding box center [419, 47] width 146 height 23
click at [399, 43] on input "33745" at bounding box center [412, 47] width 114 height 15
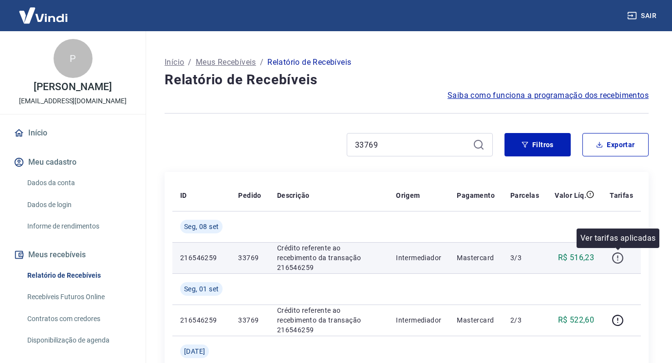
click at [614, 264] on button "button" at bounding box center [617, 258] width 16 height 16
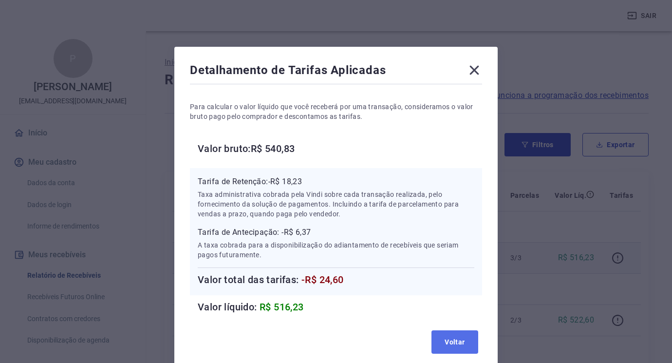
click at [444, 335] on button "Voltar" at bounding box center [454, 341] width 47 height 23
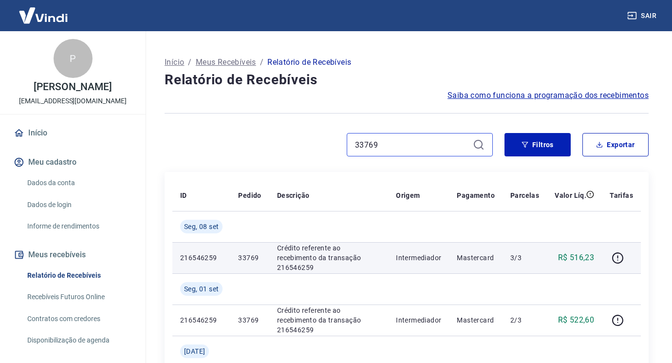
click at [395, 148] on input "33769" at bounding box center [412, 144] width 114 height 15
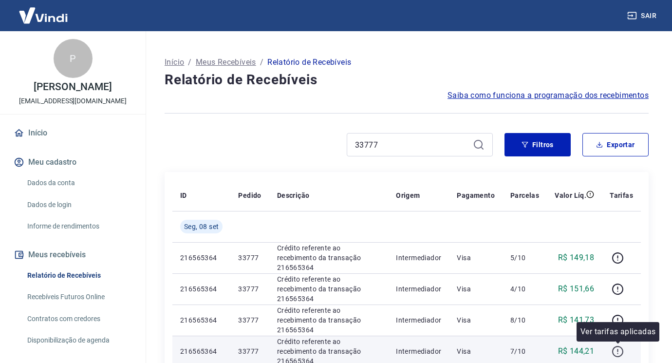
click at [612, 352] on icon "button" at bounding box center [617, 351] width 12 height 12
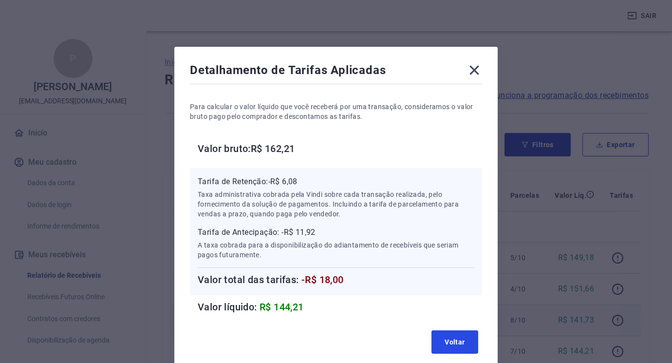
drag, startPoint x: 451, startPoint y: 331, endPoint x: 463, endPoint y: 332, distance: 12.2
click at [452, 331] on button "Voltar" at bounding box center [454, 341] width 47 height 23
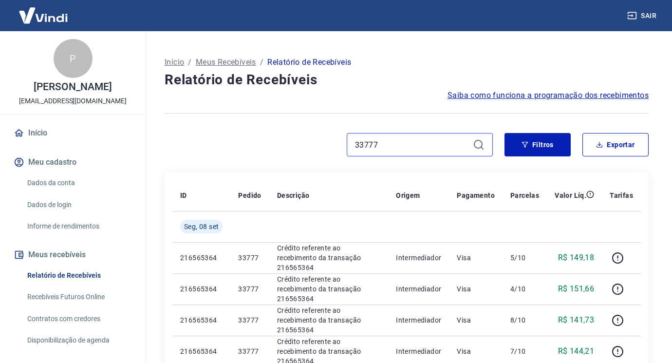
click at [423, 146] on input "33777" at bounding box center [412, 144] width 114 height 15
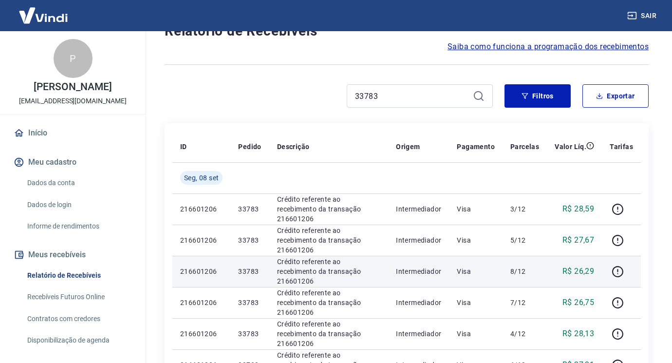
scroll to position [97, 0]
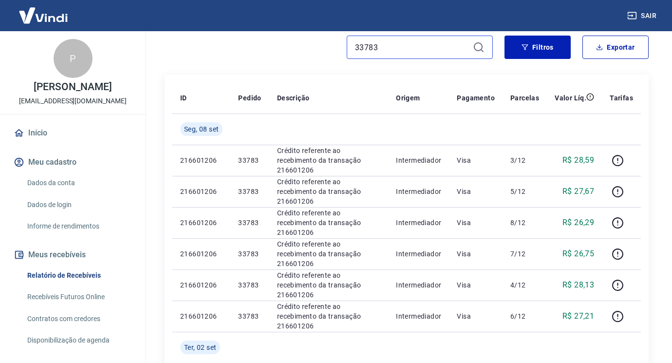
click at [413, 52] on input "33783" at bounding box center [412, 47] width 114 height 15
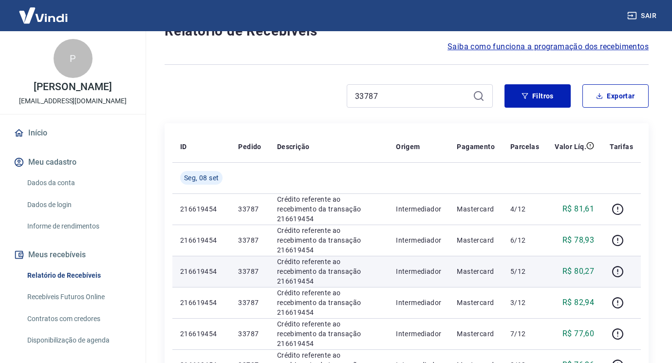
scroll to position [97, 0]
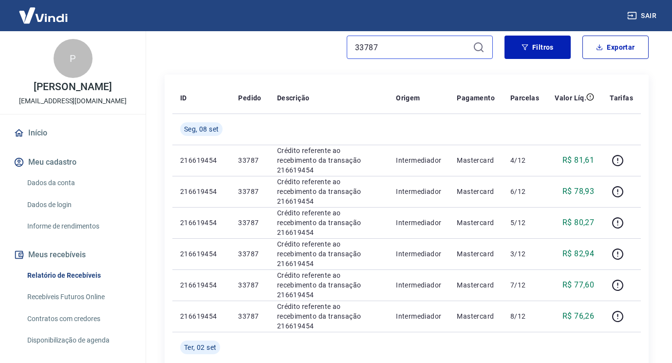
click at [390, 52] on input "33787" at bounding box center [412, 47] width 114 height 15
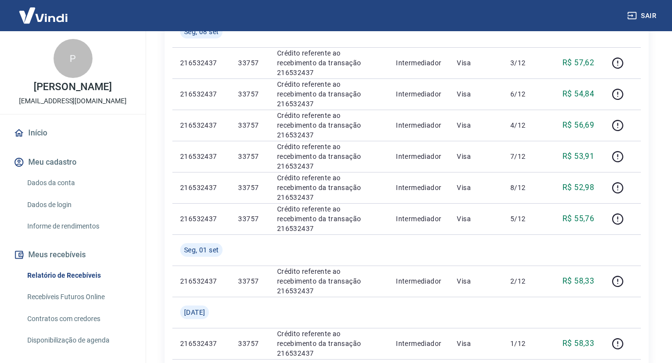
scroll to position [97, 0]
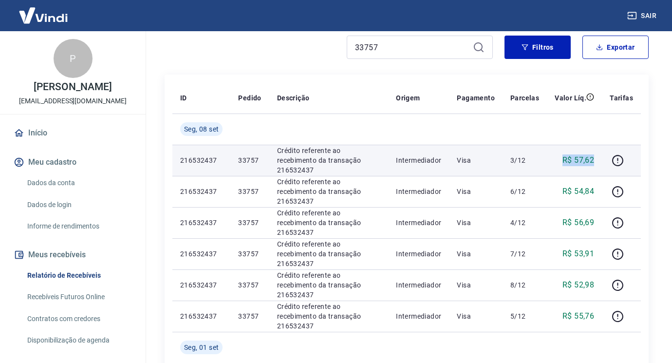
drag, startPoint x: 592, startPoint y: 158, endPoint x: 527, endPoint y: 157, distance: 65.7
click at [527, 157] on tr "216532437 33757 Crédito referente ao recebimento da transação 216532437 Interme…" at bounding box center [406, 160] width 468 height 31
drag, startPoint x: 608, startPoint y: 161, endPoint x: 613, endPoint y: 160, distance: 5.0
click at [608, 161] on td at bounding box center [620, 160] width 39 height 31
click at [614, 160] on icon "button" at bounding box center [617, 160] width 12 height 12
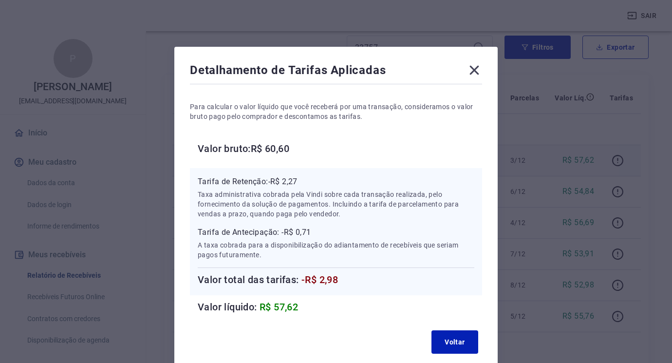
click at [465, 73] on div "Detalhamento de Tarifas Aplicadas" at bounding box center [336, 71] width 292 height 19
drag, startPoint x: 486, startPoint y: 68, endPoint x: 471, endPoint y: 72, distance: 15.6
click at [485, 68] on div "Detalhamento de Tarifas Aplicadas Para calcular o valor líquido que você recebe…" at bounding box center [335, 210] width 323 height 326
click at [471, 72] on icon at bounding box center [474, 70] width 16 height 16
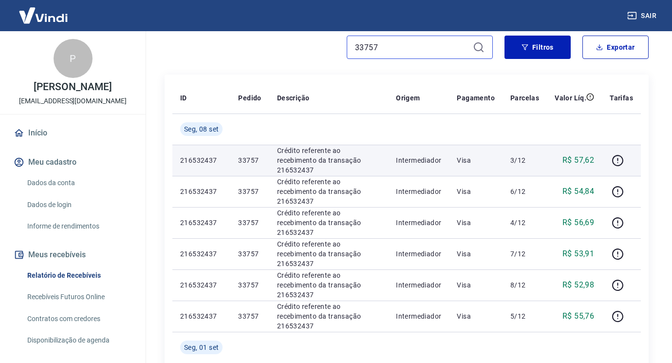
click at [395, 53] on input "33757" at bounding box center [412, 47] width 114 height 15
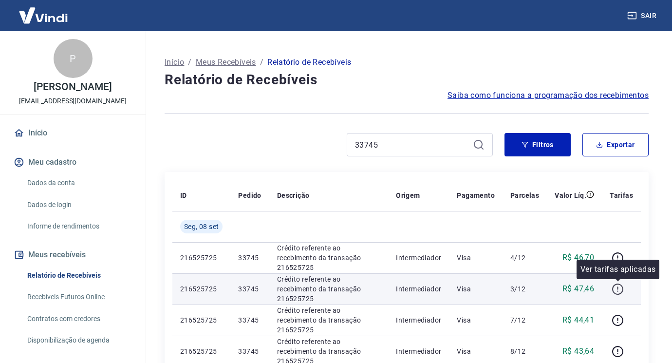
click at [620, 290] on icon "button" at bounding box center [617, 289] width 12 height 12
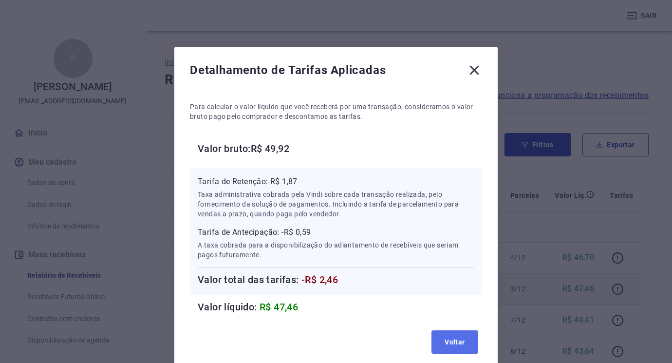
click at [449, 336] on button "Voltar" at bounding box center [454, 341] width 47 height 23
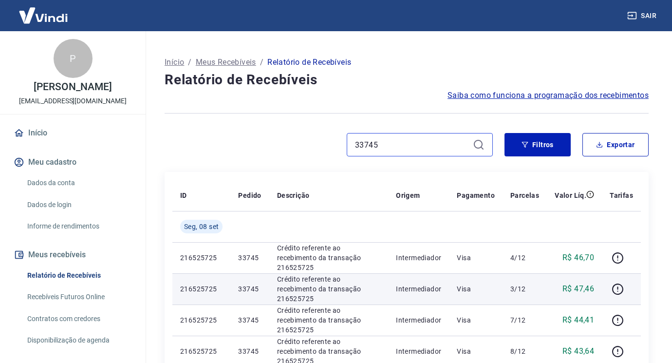
click at [400, 146] on input "33745" at bounding box center [412, 144] width 114 height 15
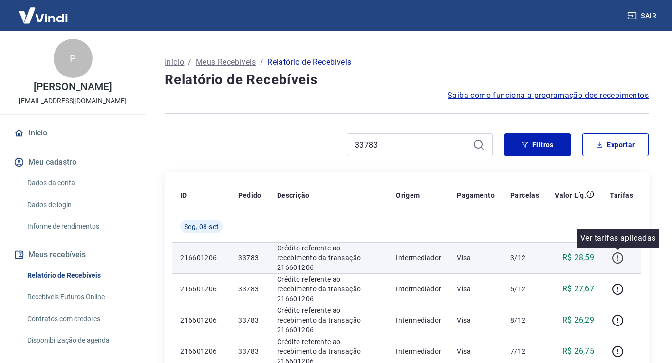
click at [610, 261] on button "button" at bounding box center [617, 258] width 16 height 16
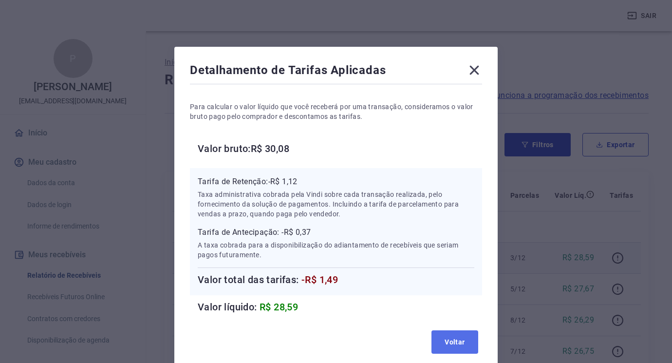
click at [464, 340] on button "Voltar" at bounding box center [454, 341] width 47 height 23
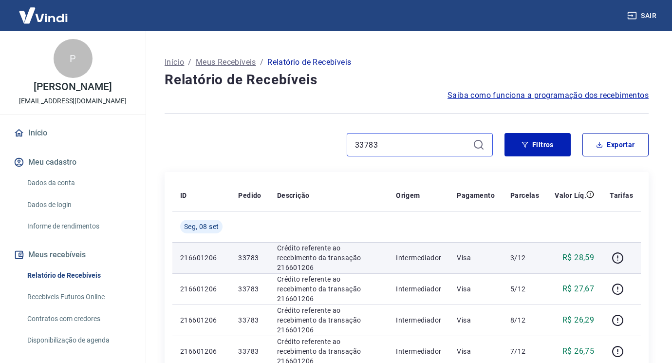
click at [400, 143] on input "33783" at bounding box center [412, 144] width 114 height 15
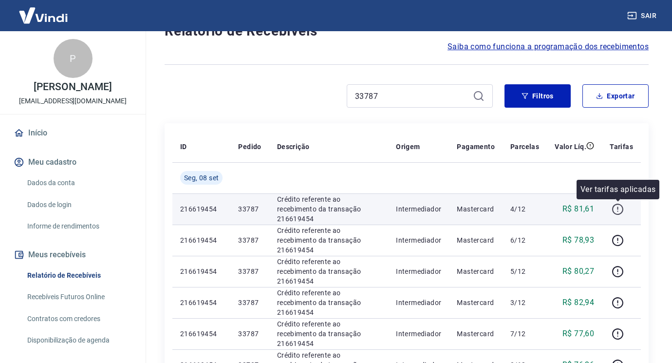
scroll to position [97, 0]
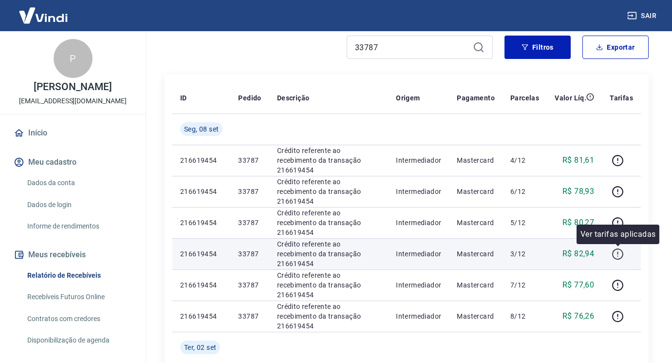
click at [614, 251] on icon "button" at bounding box center [617, 253] width 11 height 11
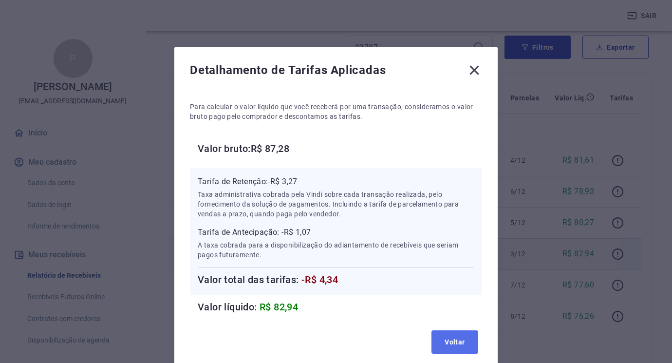
click at [463, 337] on button "Voltar" at bounding box center [454, 341] width 47 height 23
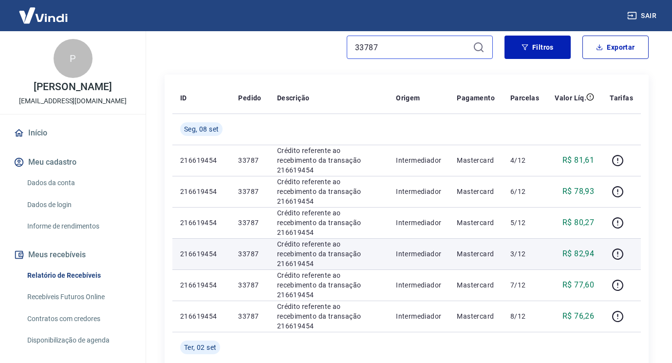
click at [383, 49] on input "33787" at bounding box center [412, 47] width 114 height 15
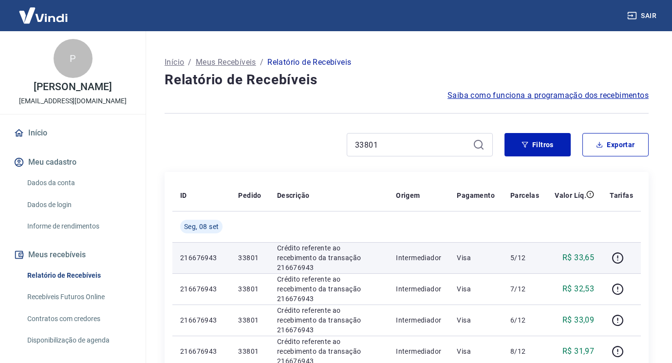
scroll to position [49, 0]
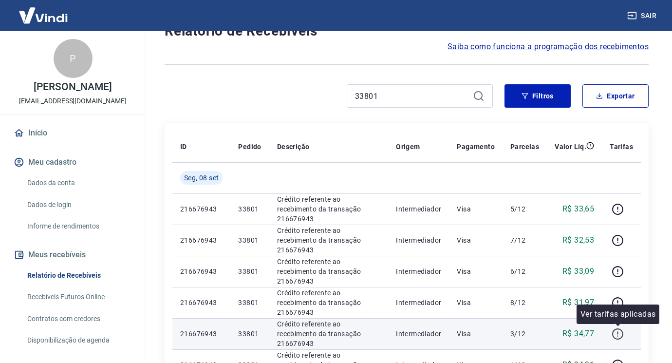
click at [614, 335] on icon "button" at bounding box center [617, 333] width 11 height 11
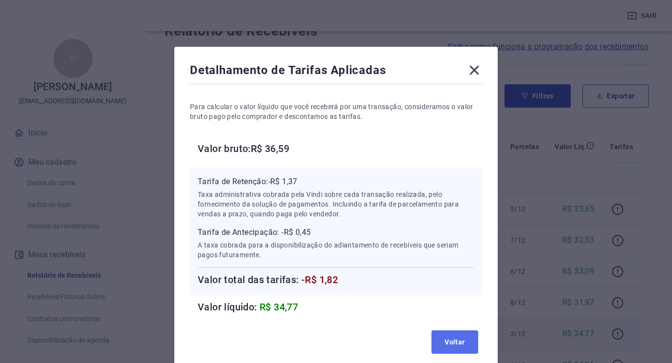
click at [460, 338] on button "Voltar" at bounding box center [454, 341] width 47 height 23
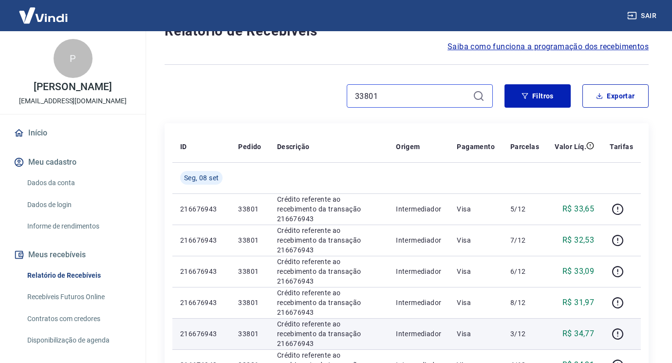
click at [397, 101] on input "33801" at bounding box center [412, 96] width 114 height 15
click at [397, 103] on div "33801" at bounding box center [419, 95] width 146 height 23
click at [398, 103] on div "33801" at bounding box center [419, 95] width 146 height 23
click at [404, 94] on input "33801" at bounding box center [412, 96] width 114 height 15
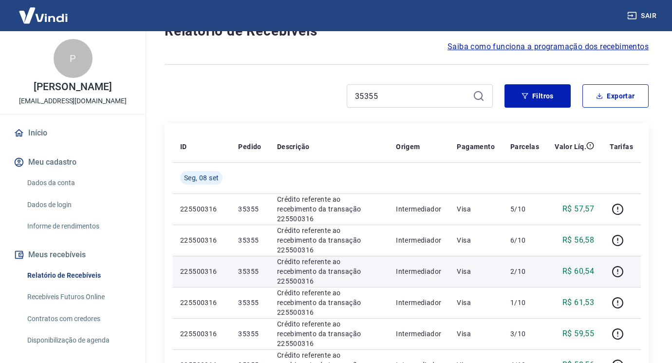
scroll to position [97, 0]
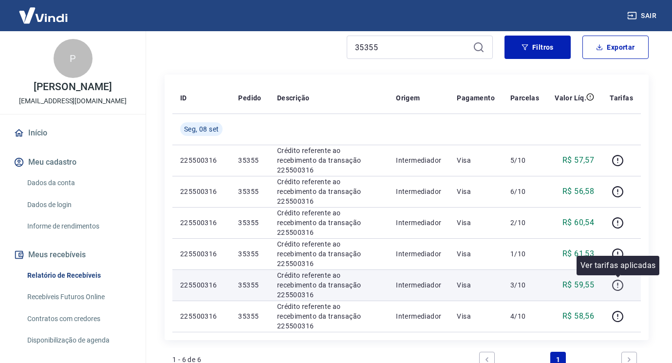
click at [620, 284] on icon "button" at bounding box center [617, 285] width 12 height 12
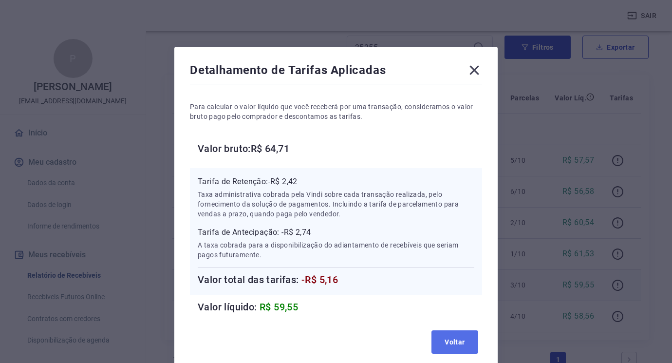
click at [450, 342] on button "Voltar" at bounding box center [454, 341] width 47 height 23
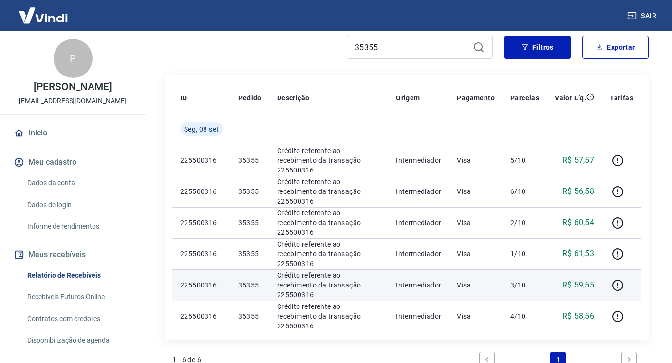
click at [411, 57] on div "35355" at bounding box center [419, 47] width 146 height 23
click at [410, 51] on input "35355" at bounding box center [412, 47] width 114 height 15
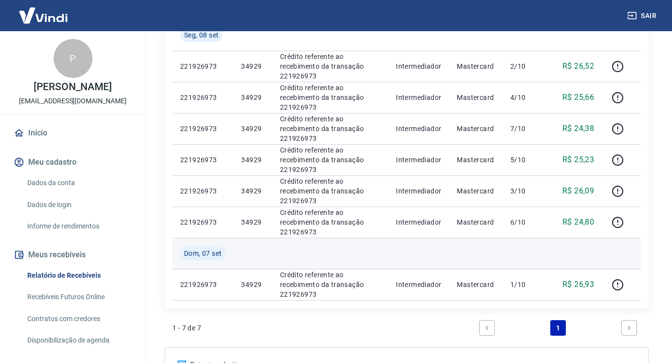
scroll to position [143, 0]
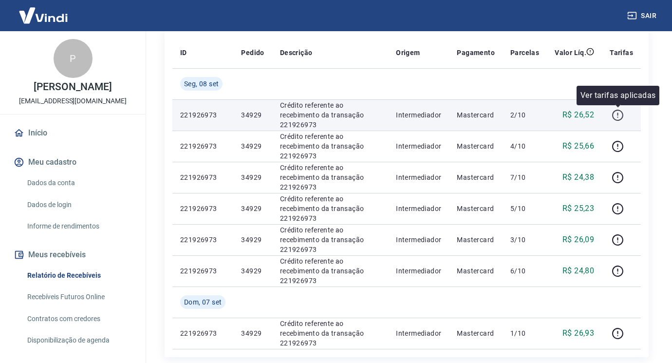
click at [618, 113] on icon "button" at bounding box center [617, 115] width 12 height 12
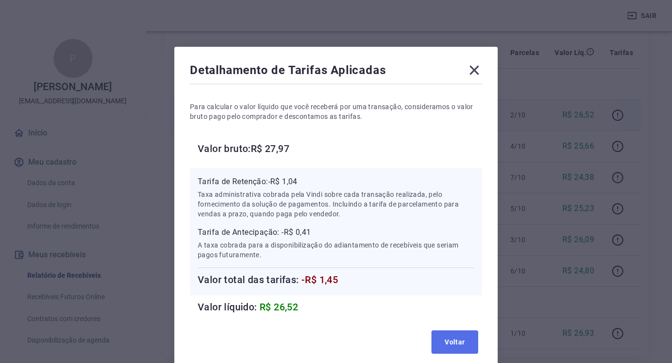
click at [471, 342] on button "Voltar" at bounding box center [454, 341] width 47 height 23
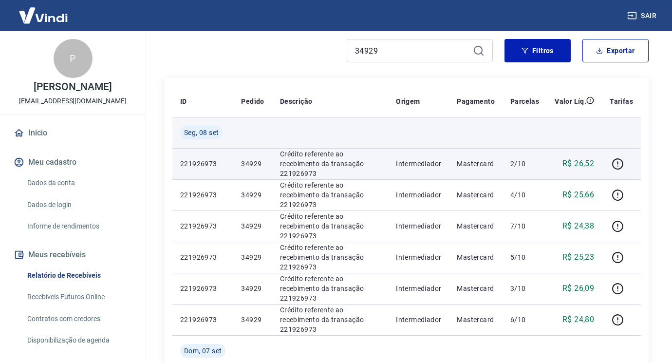
scroll to position [45, 0]
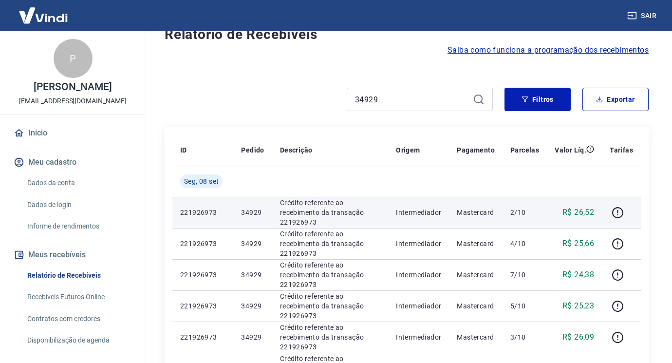
click at [435, 107] on div "34929" at bounding box center [419, 99] width 146 height 23
click at [428, 101] on input "34929" at bounding box center [412, 99] width 114 height 15
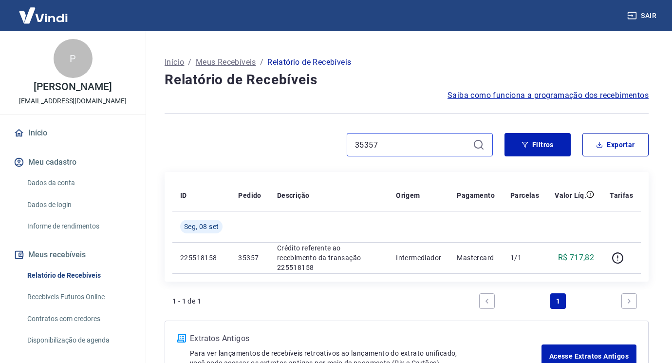
click at [418, 145] on input "35357" at bounding box center [412, 144] width 114 height 15
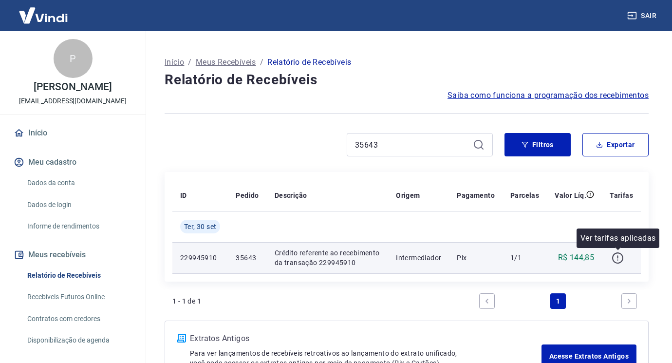
click at [614, 259] on icon "button" at bounding box center [617, 258] width 12 height 12
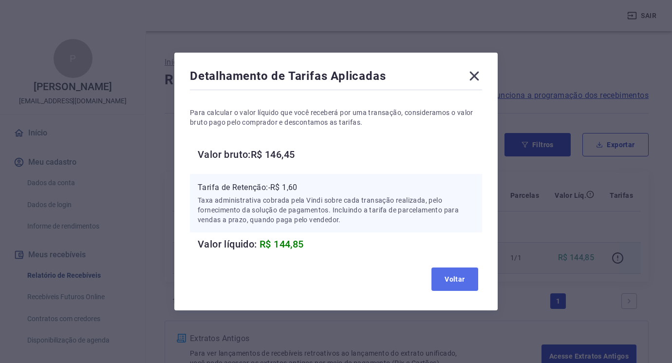
click at [464, 279] on button "Voltar" at bounding box center [454, 278] width 47 height 23
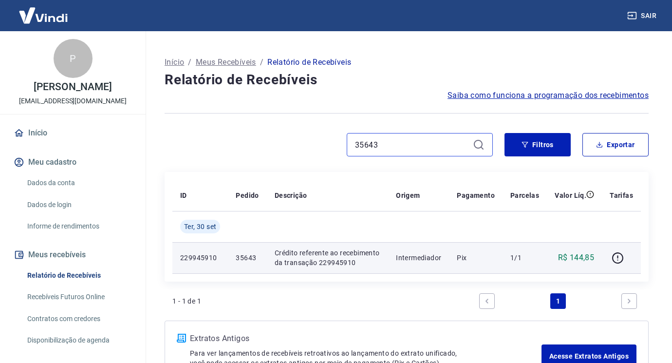
click at [407, 141] on input "35643" at bounding box center [412, 144] width 114 height 15
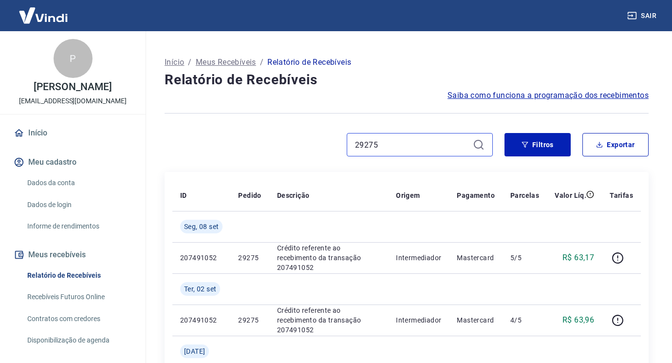
click at [398, 139] on input "29275" at bounding box center [412, 144] width 114 height 15
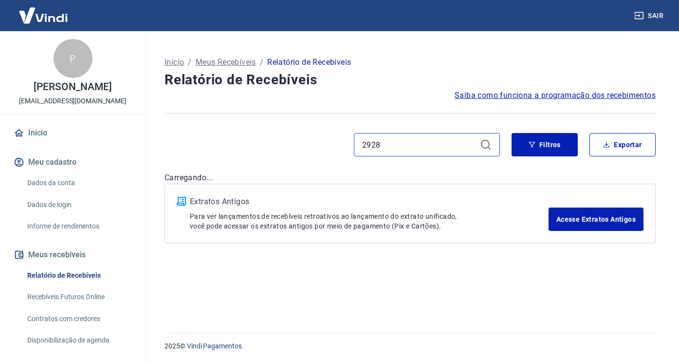
type input "29283"
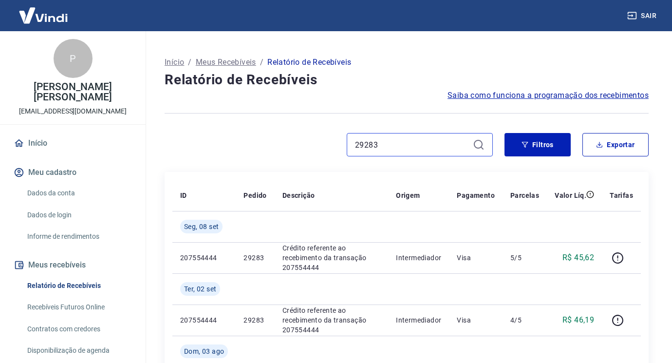
click at [398, 142] on input "29283" at bounding box center [412, 144] width 114 height 15
click at [440, 143] on input "29303" at bounding box center [412, 144] width 114 height 15
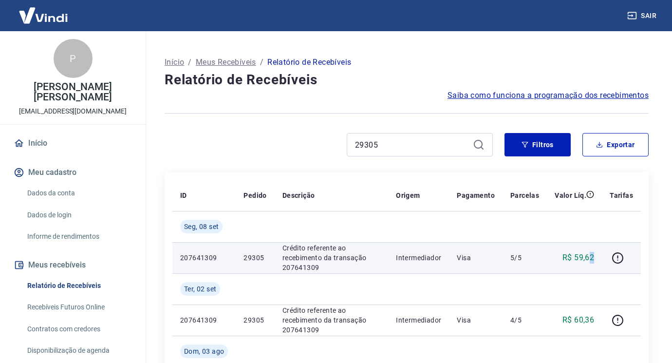
click at [591, 258] on p "R$ 59,62" at bounding box center [578, 258] width 32 height 12
click at [592, 264] on td "R$ 59,62" at bounding box center [573, 257] width 55 height 31
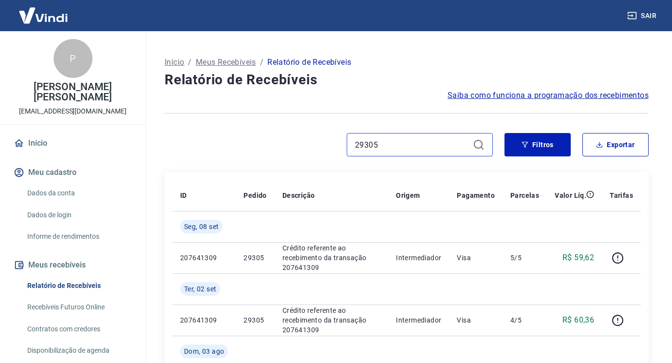
click at [381, 146] on input "29305" at bounding box center [412, 144] width 114 height 15
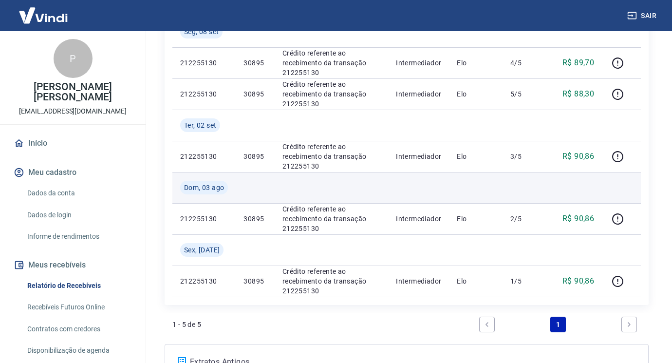
scroll to position [146, 0]
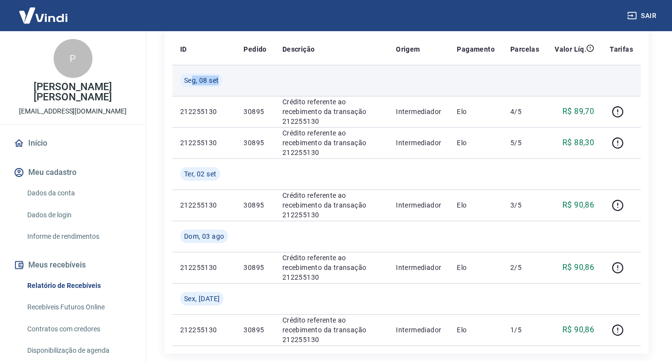
drag, startPoint x: 192, startPoint y: 72, endPoint x: 273, endPoint y: 95, distance: 84.6
click at [275, 88] on tr "Seg, 08 set" at bounding box center [406, 80] width 468 height 31
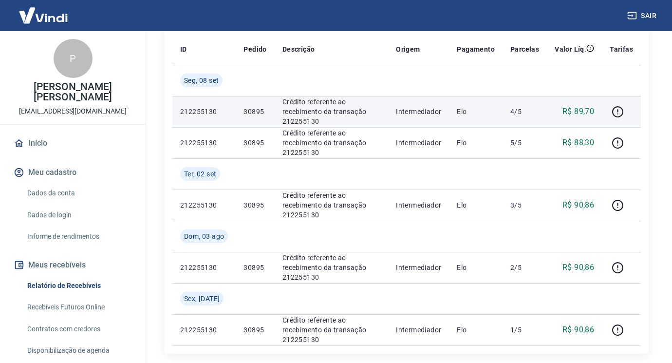
click at [277, 120] on td "Crédito referente ao recebimento da transação 212255130" at bounding box center [330, 111] width 113 height 31
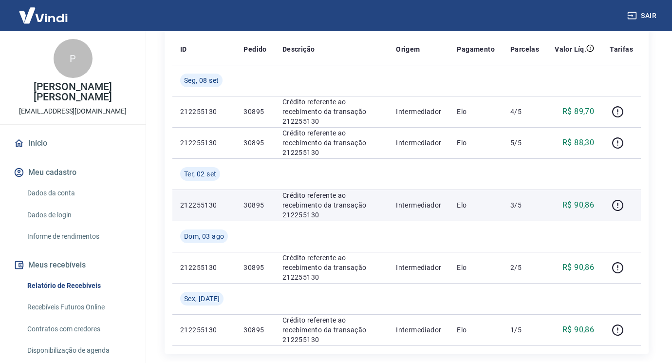
scroll to position [97, 0]
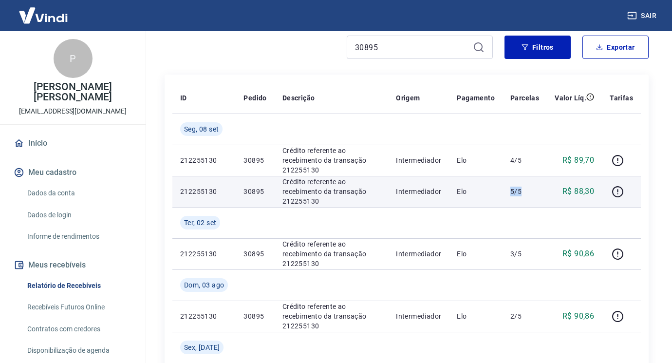
drag, startPoint x: 522, startPoint y: 194, endPoint x: 484, endPoint y: 189, distance: 37.8
click at [484, 189] on tr "212255130 30895 Crédito referente ao recebimento da transação 212255130 Interme…" at bounding box center [406, 191] width 468 height 31
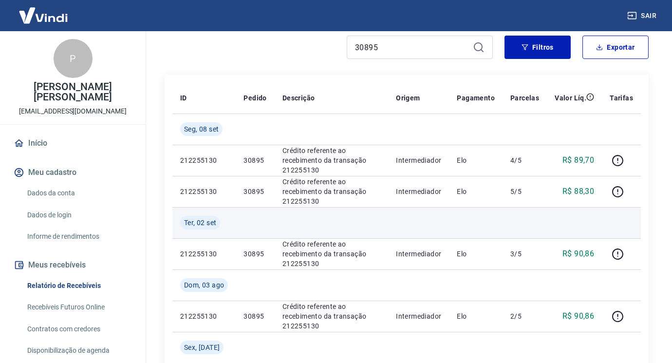
click at [493, 213] on td at bounding box center [476, 222] width 54 height 31
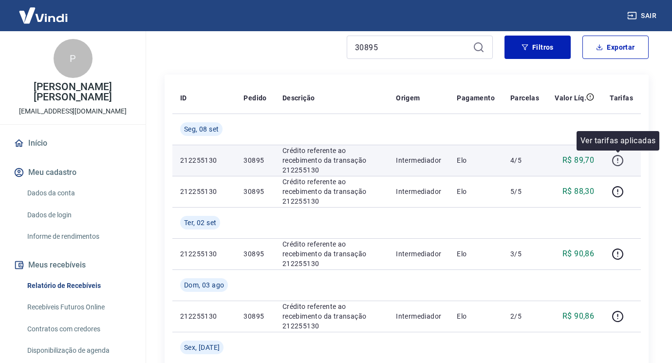
click at [616, 159] on icon "button" at bounding box center [617, 160] width 12 height 12
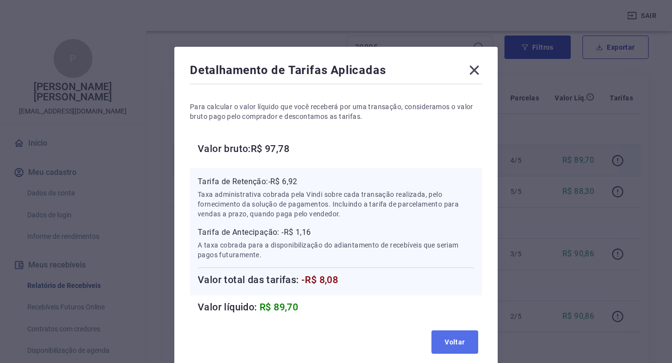
click at [445, 335] on button "Voltar" at bounding box center [454, 341] width 47 height 23
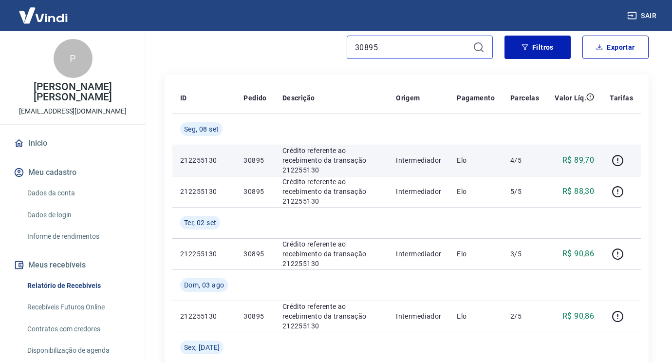
click at [406, 43] on input "30895" at bounding box center [412, 47] width 114 height 15
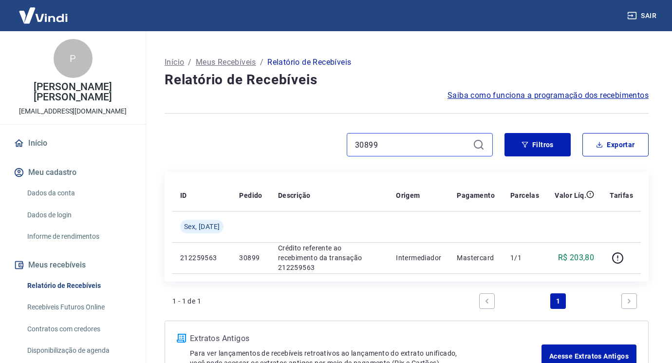
click at [387, 148] on input "30899" at bounding box center [412, 144] width 114 height 15
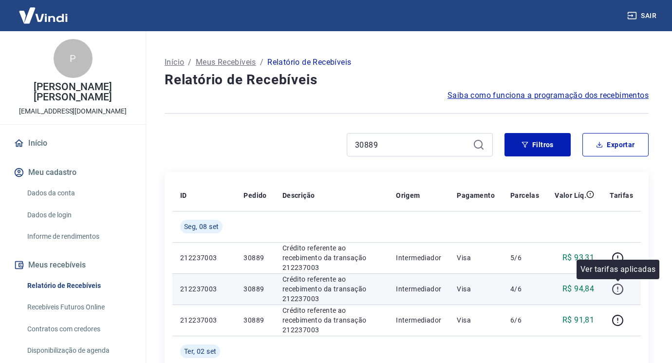
click at [617, 291] on icon "button" at bounding box center [617, 289] width 12 height 12
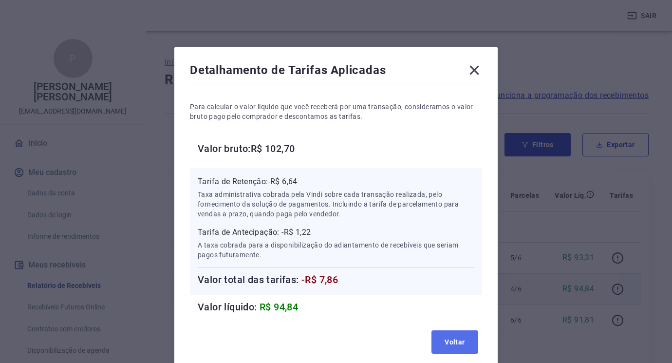
click at [459, 333] on button "Voltar" at bounding box center [454, 341] width 47 height 23
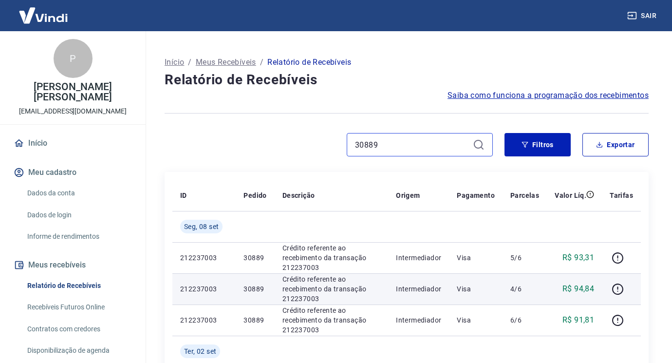
click at [408, 145] on input "30889" at bounding box center [412, 144] width 114 height 15
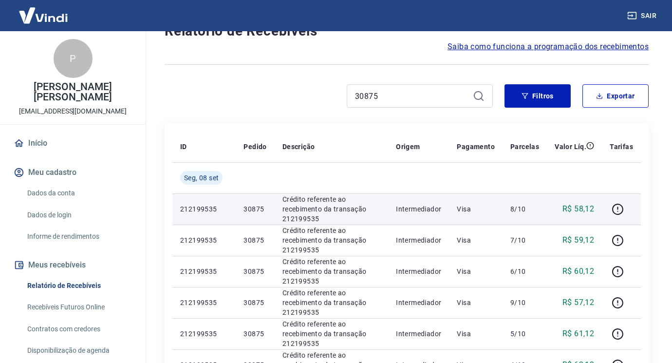
scroll to position [97, 0]
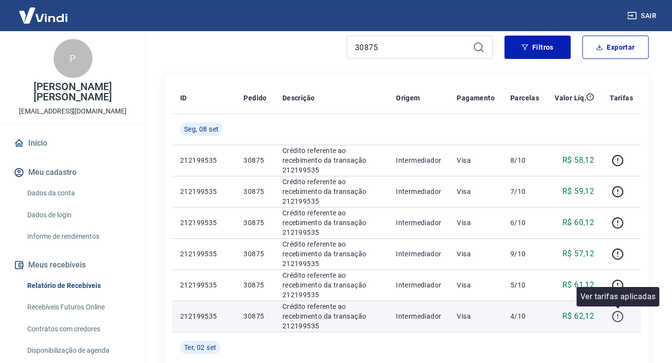
click at [615, 316] on icon "button" at bounding box center [617, 316] width 12 height 12
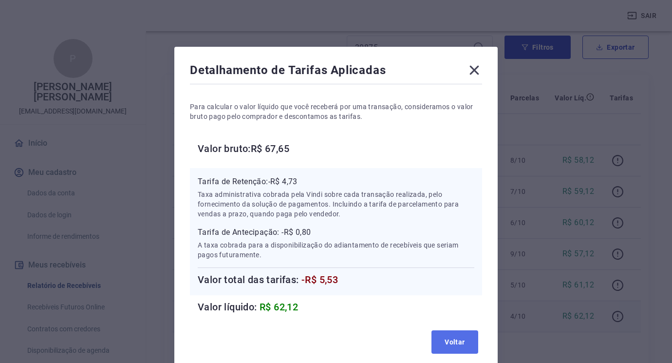
click at [451, 341] on button "Voltar" at bounding box center [454, 341] width 47 height 23
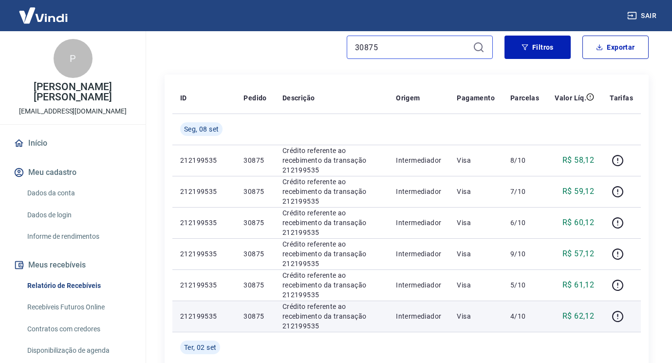
click at [395, 45] on input "30875" at bounding box center [412, 47] width 114 height 15
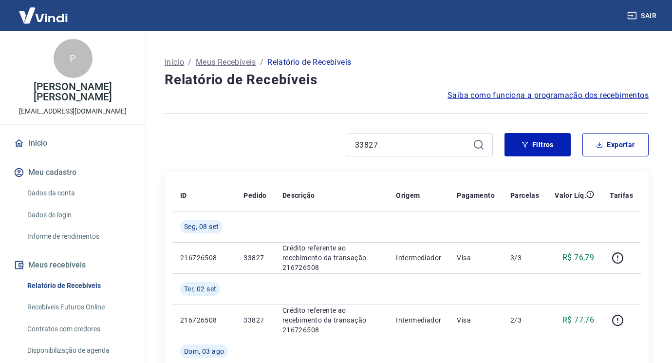
click at [405, 154] on div "33827" at bounding box center [419, 144] width 146 height 23
click at [400, 142] on input "33827" at bounding box center [412, 144] width 114 height 15
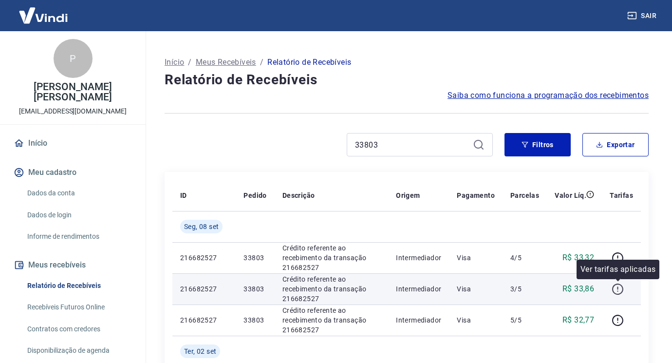
click at [616, 295] on button "button" at bounding box center [617, 289] width 16 height 16
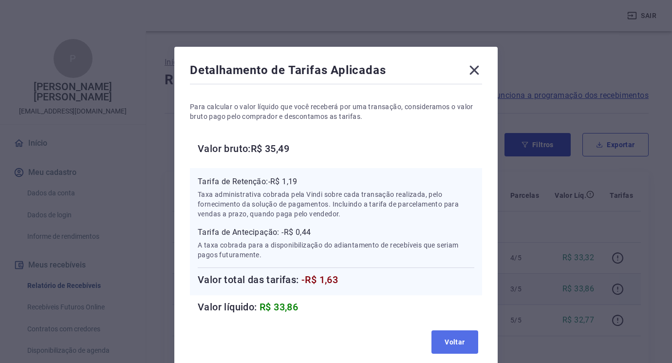
click at [449, 337] on button "Voltar" at bounding box center [454, 341] width 47 height 23
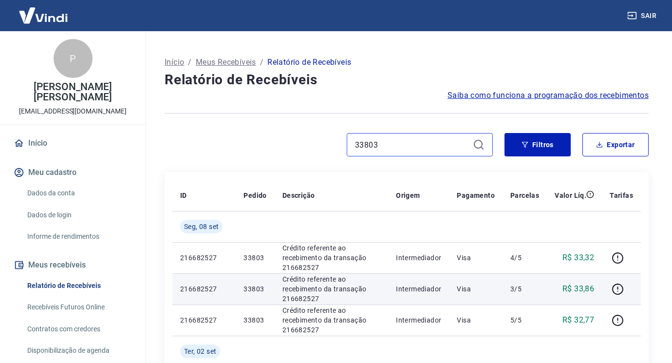
click at [389, 139] on input "33803" at bounding box center [412, 144] width 114 height 15
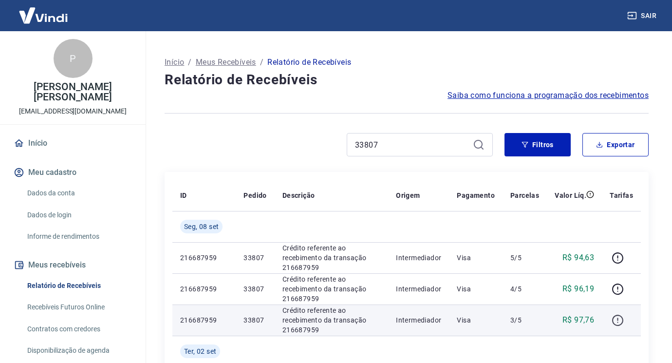
click at [614, 325] on icon "button" at bounding box center [617, 320] width 12 height 12
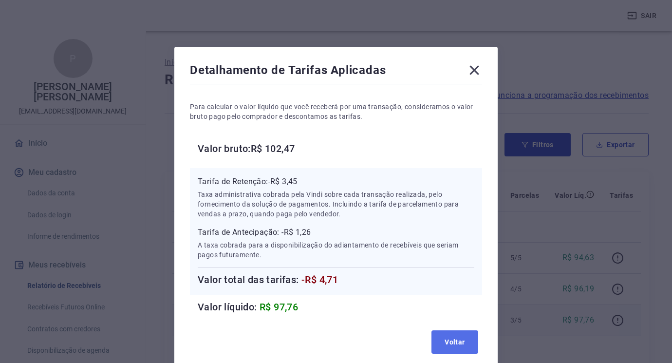
click at [474, 344] on button "Voltar" at bounding box center [454, 341] width 47 height 23
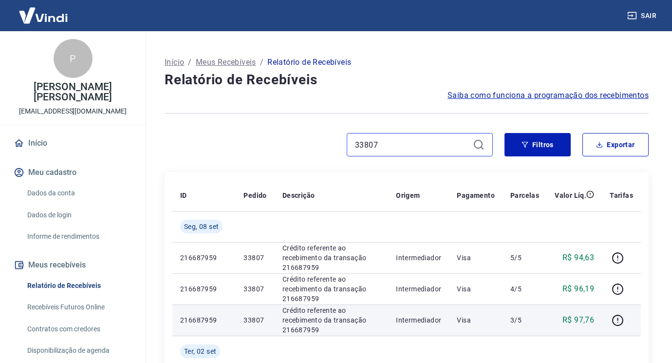
click at [438, 149] on input "33807" at bounding box center [412, 144] width 114 height 15
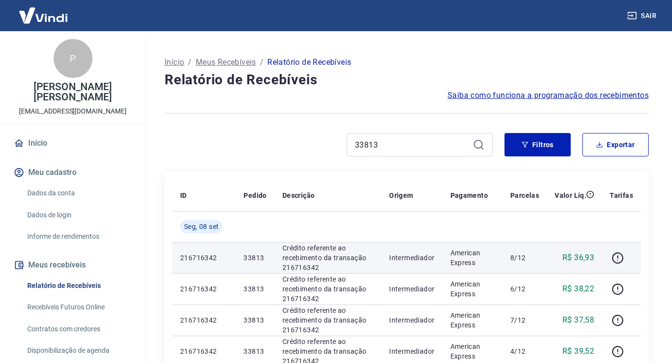
scroll to position [97, 0]
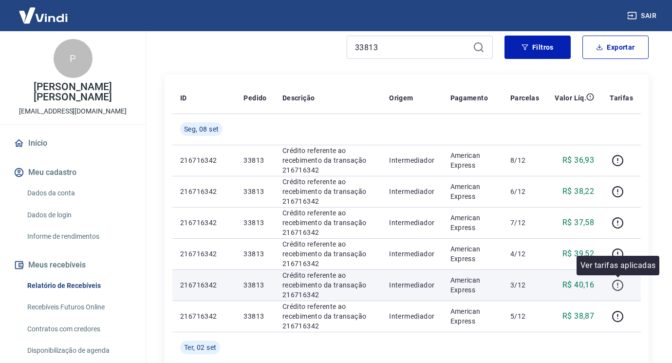
click at [619, 284] on icon "button" at bounding box center [617, 285] width 12 height 12
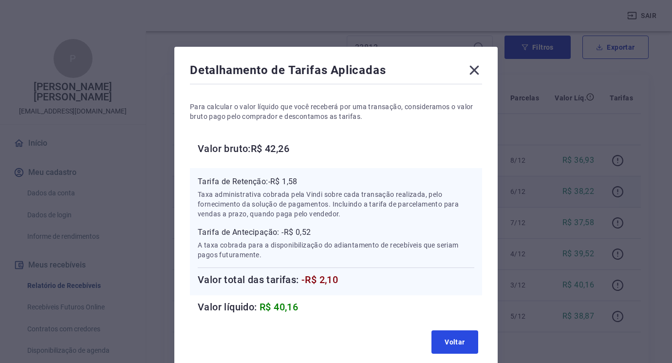
drag, startPoint x: 468, startPoint y: 345, endPoint x: 464, endPoint y: 195, distance: 149.9
click at [467, 344] on button "Voltar" at bounding box center [454, 341] width 47 height 23
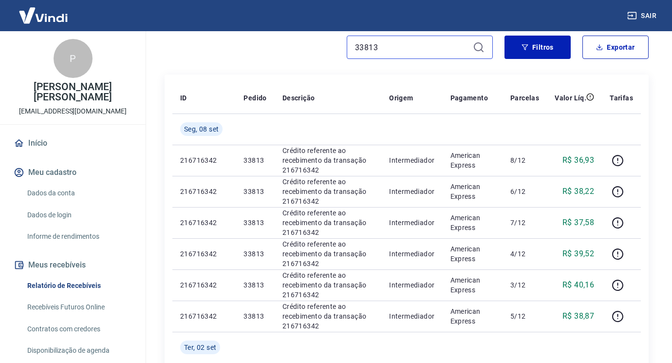
click at [416, 46] on input "33813" at bounding box center [412, 47] width 114 height 15
click at [417, 44] on input "33813" at bounding box center [412, 47] width 114 height 15
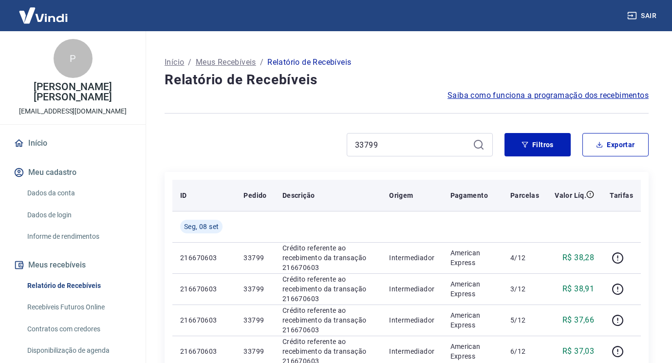
scroll to position [49, 0]
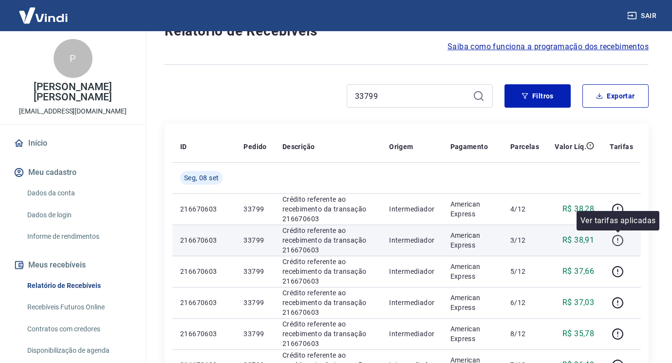
click at [620, 238] on icon "button" at bounding box center [617, 240] width 12 height 12
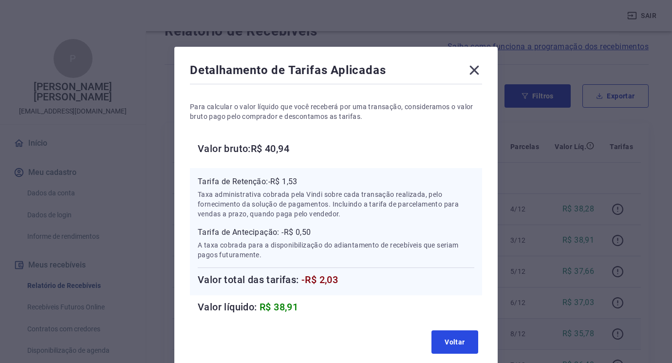
click at [462, 348] on button "Voltar" at bounding box center [454, 341] width 47 height 23
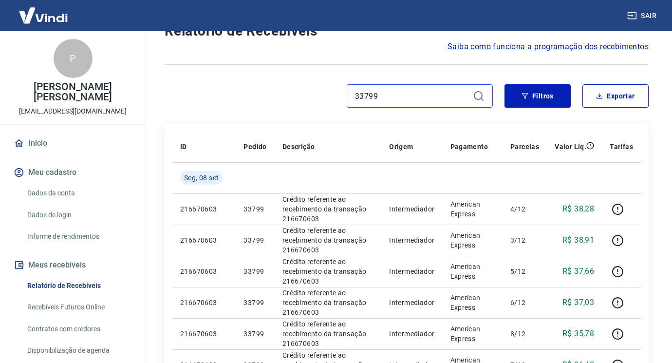
click at [387, 92] on input "33799" at bounding box center [412, 96] width 114 height 15
click at [388, 92] on input "33799" at bounding box center [412, 96] width 114 height 15
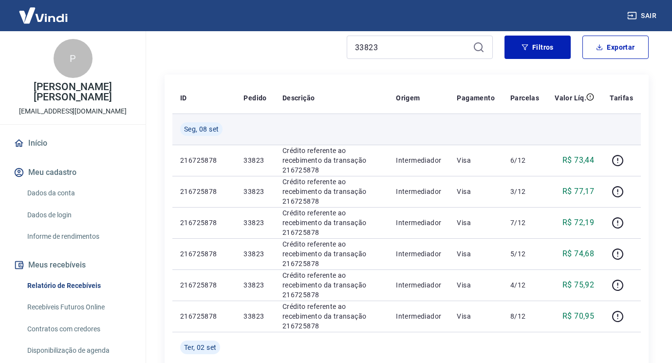
scroll to position [146, 0]
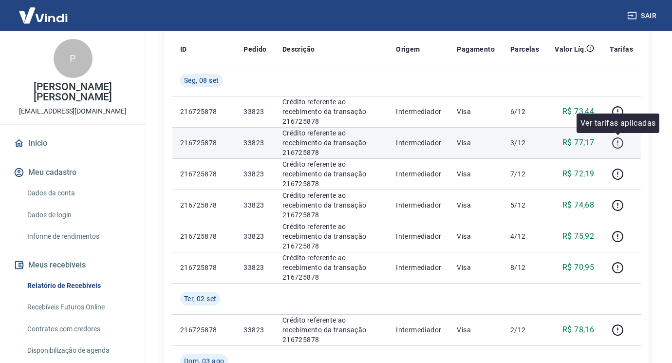
click at [624, 144] on button "button" at bounding box center [617, 143] width 16 height 16
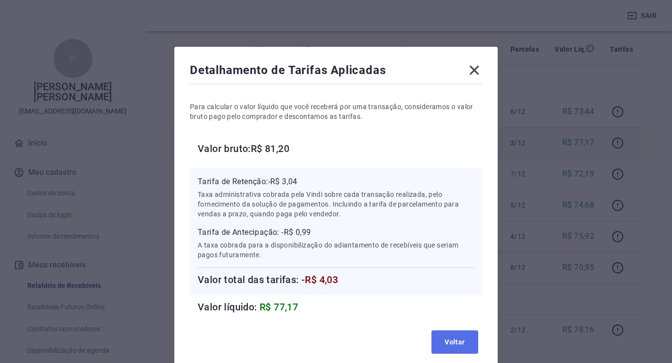
click at [476, 347] on button "Voltar" at bounding box center [454, 341] width 47 height 23
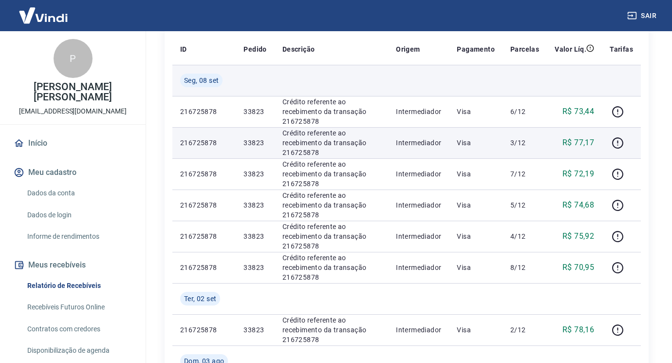
scroll to position [49, 0]
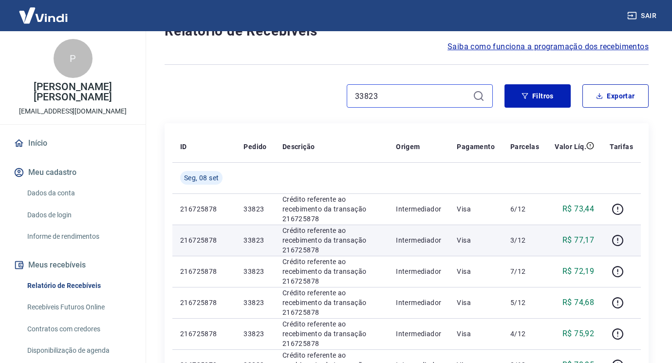
click at [426, 90] on input "33823" at bounding box center [412, 96] width 114 height 15
click at [428, 92] on input "33823" at bounding box center [412, 96] width 114 height 15
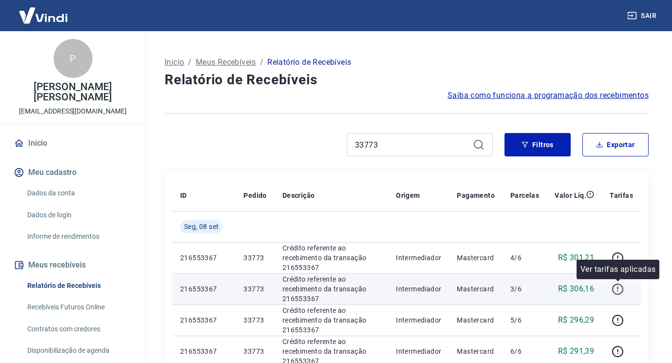
click at [614, 290] on icon "button" at bounding box center [617, 289] width 12 height 12
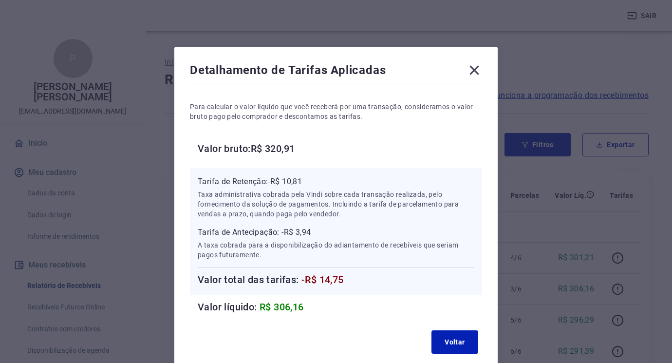
drag, startPoint x: 474, startPoint y: 75, endPoint x: 469, endPoint y: 81, distance: 7.6
click at [474, 75] on icon at bounding box center [474, 70] width 16 height 16
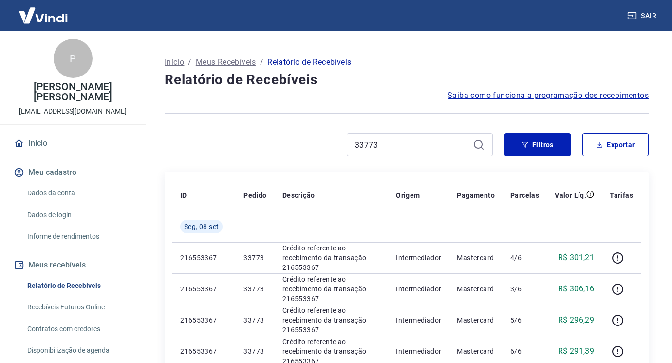
click at [421, 137] on div "33773" at bounding box center [419, 144] width 146 height 23
click at [406, 146] on input "33773" at bounding box center [412, 144] width 114 height 15
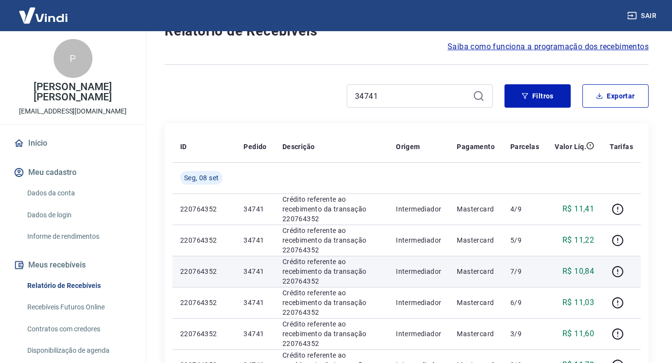
scroll to position [97, 0]
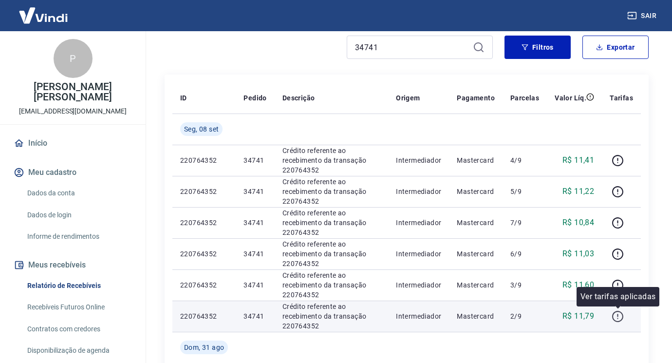
click at [618, 316] on icon "button" at bounding box center [617, 316] width 12 height 12
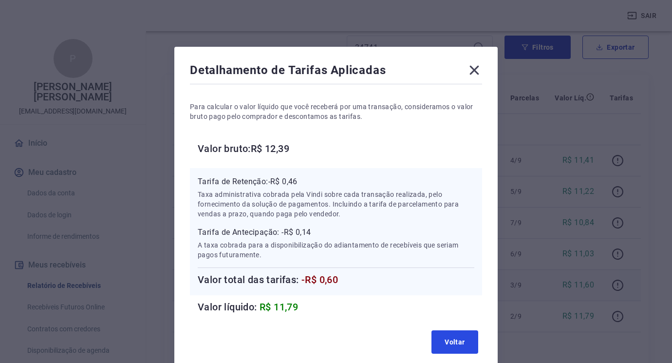
drag, startPoint x: 461, startPoint y: 340, endPoint x: 442, endPoint y: 295, distance: 48.0
click at [461, 340] on button "Voltar" at bounding box center [454, 341] width 47 height 23
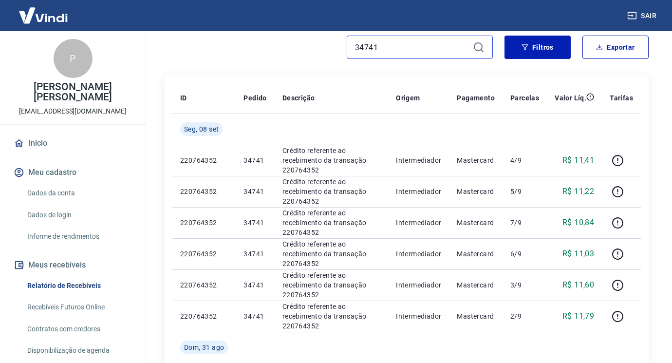
click at [416, 46] on input "34741" at bounding box center [412, 47] width 114 height 15
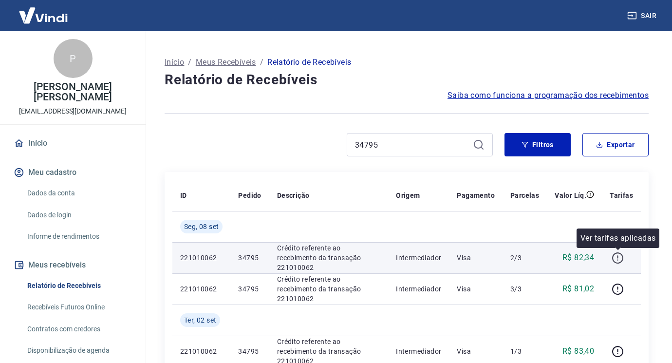
click at [617, 258] on icon "button" at bounding box center [617, 258] width 12 height 12
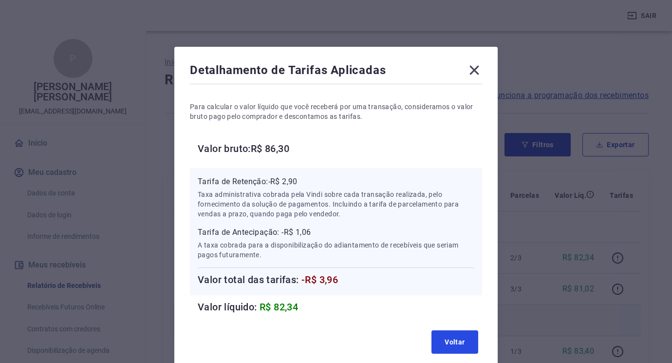
drag, startPoint x: 457, startPoint y: 333, endPoint x: 475, endPoint y: 331, distance: 17.7
click at [457, 334] on button "Voltar" at bounding box center [454, 341] width 47 height 23
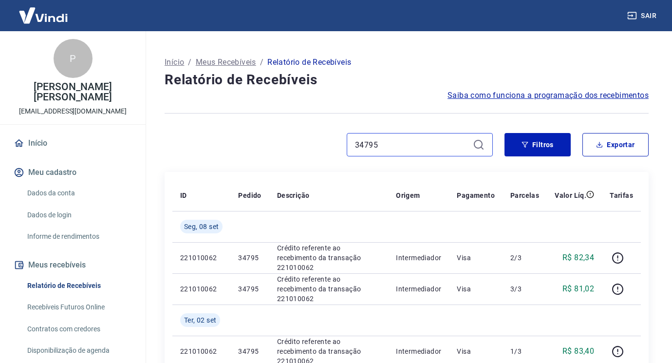
click at [399, 148] on input "34795" at bounding box center [412, 144] width 114 height 15
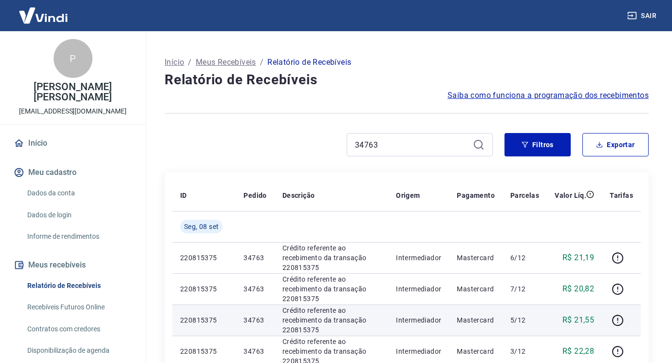
scroll to position [146, 0]
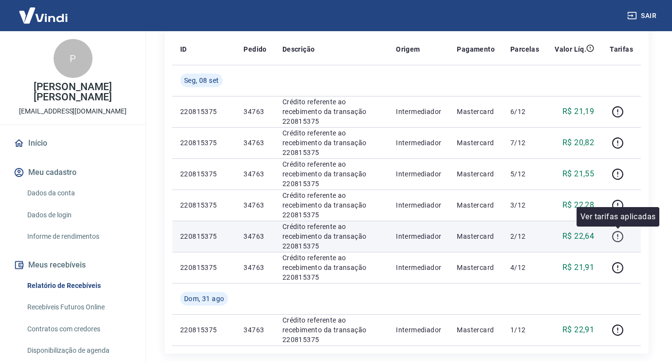
click at [618, 238] on icon "button" at bounding box center [617, 236] width 12 height 12
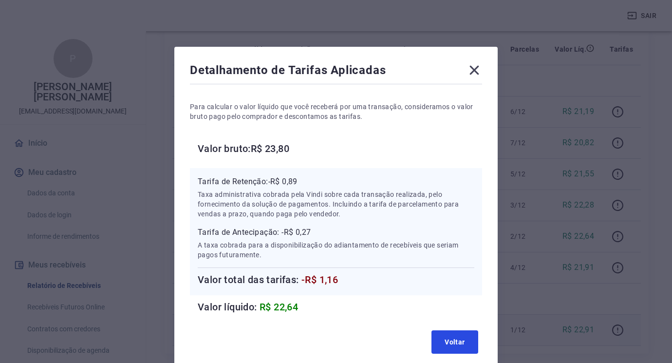
click at [466, 336] on button "Voltar" at bounding box center [454, 341] width 47 height 23
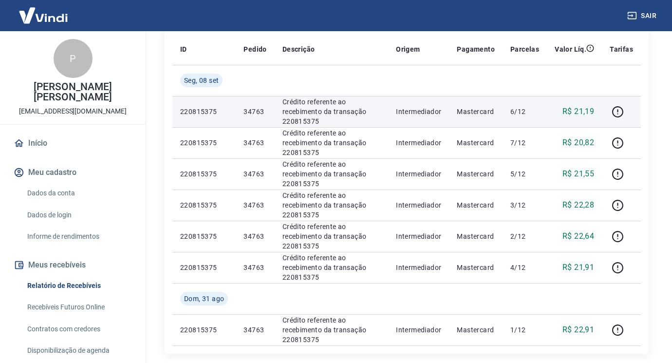
scroll to position [49, 0]
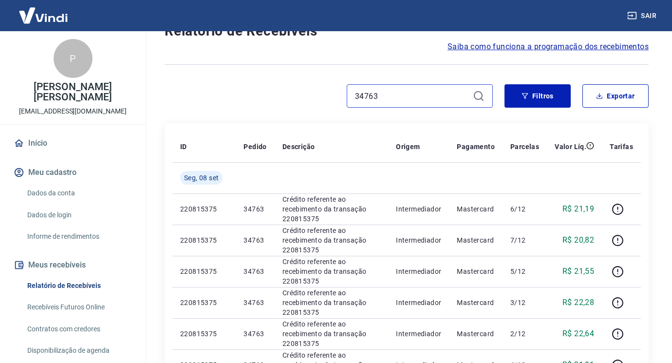
click at [409, 97] on input "34763" at bounding box center [412, 96] width 114 height 15
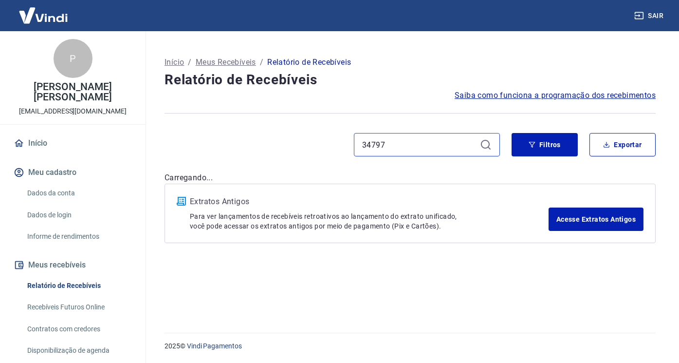
type input "34797"
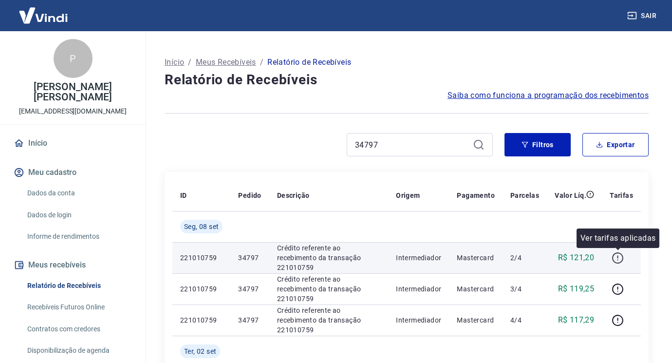
click at [619, 255] on icon "button" at bounding box center [617, 258] width 12 height 12
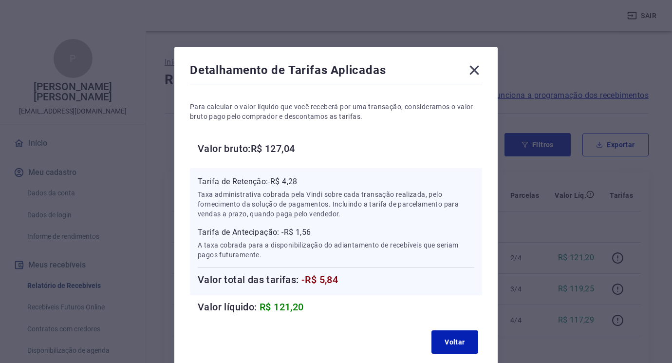
drag, startPoint x: 469, startPoint y: 72, endPoint x: 451, endPoint y: 89, distance: 24.1
click at [469, 72] on icon at bounding box center [474, 70] width 16 height 16
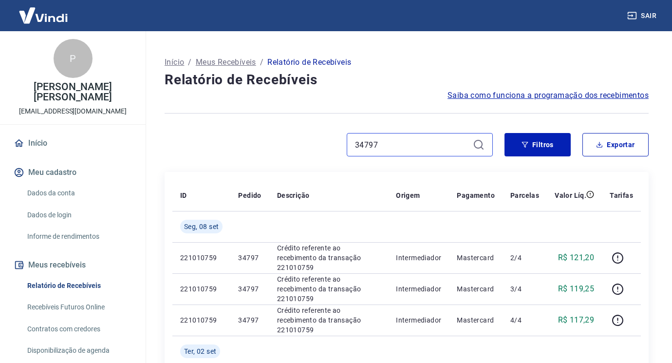
click at [415, 138] on input "34797" at bounding box center [412, 144] width 114 height 15
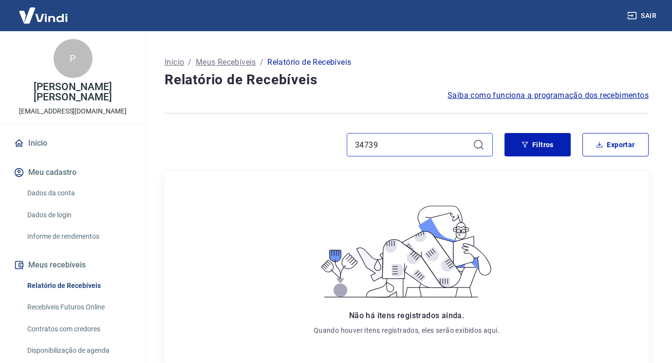
click at [442, 140] on input "34739" at bounding box center [412, 144] width 114 height 15
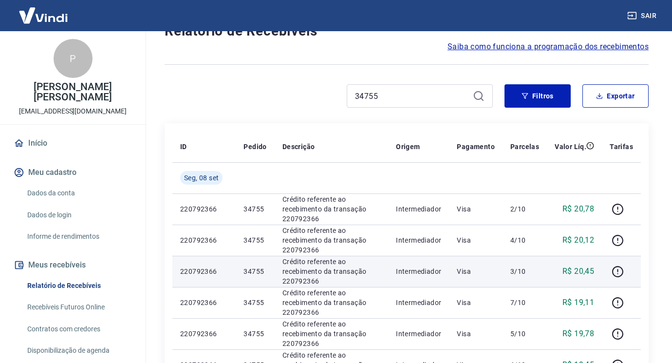
scroll to position [97, 0]
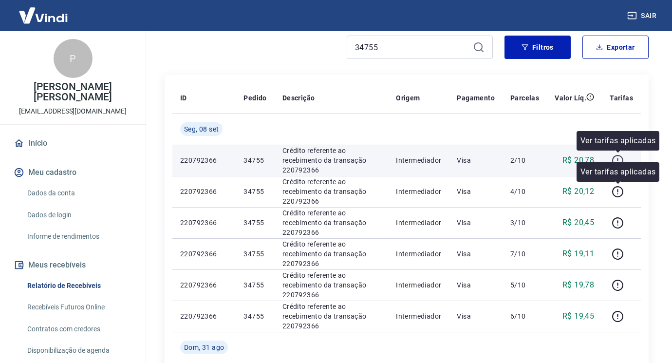
click at [618, 158] on icon "button" at bounding box center [617, 160] width 12 height 12
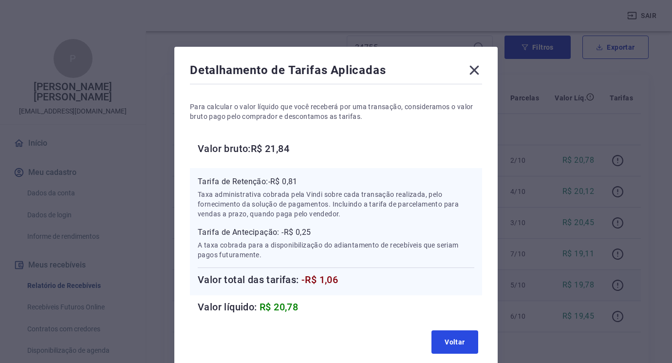
drag, startPoint x: 444, startPoint y: 342, endPoint x: 443, endPoint y: 297, distance: 44.8
click at [444, 342] on button "Voltar" at bounding box center [454, 341] width 47 height 23
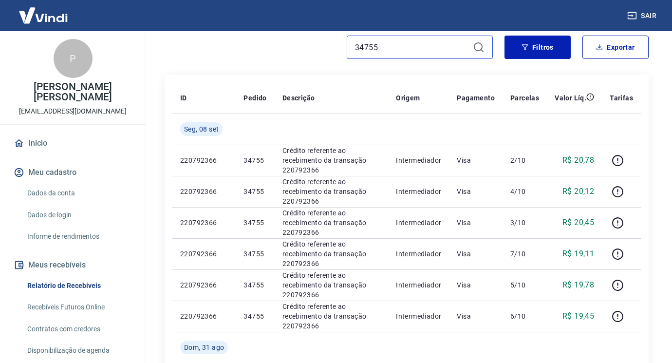
click at [416, 47] on input "34755" at bounding box center [412, 47] width 114 height 15
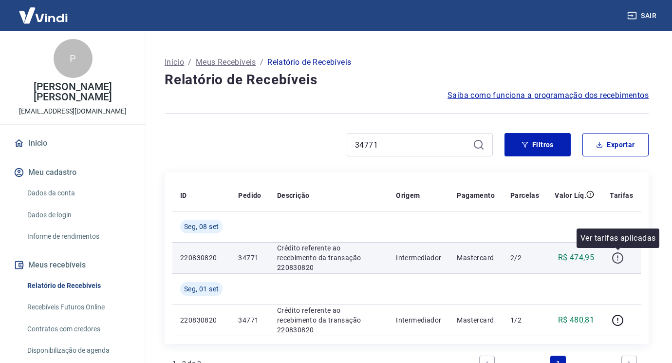
click at [615, 253] on icon "button" at bounding box center [617, 257] width 11 height 11
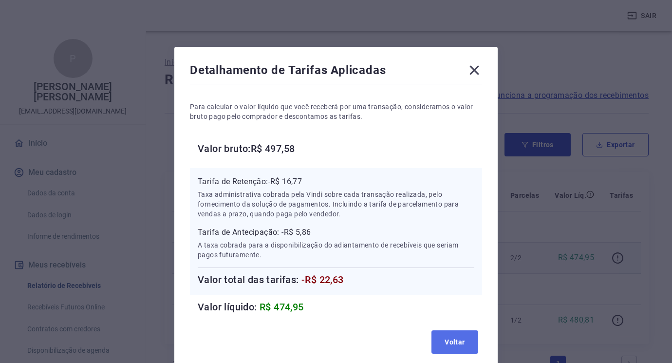
click at [459, 339] on button "Voltar" at bounding box center [454, 341] width 47 height 23
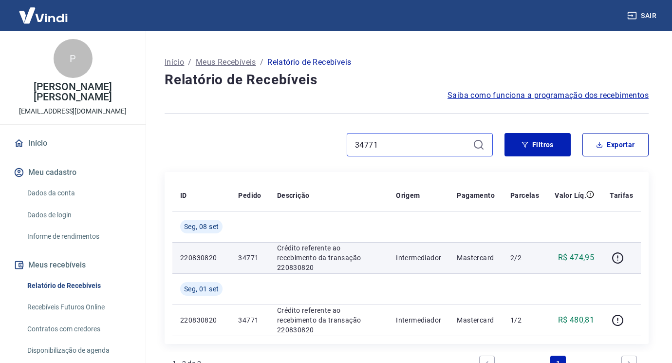
click at [423, 142] on input "34771" at bounding box center [412, 144] width 114 height 15
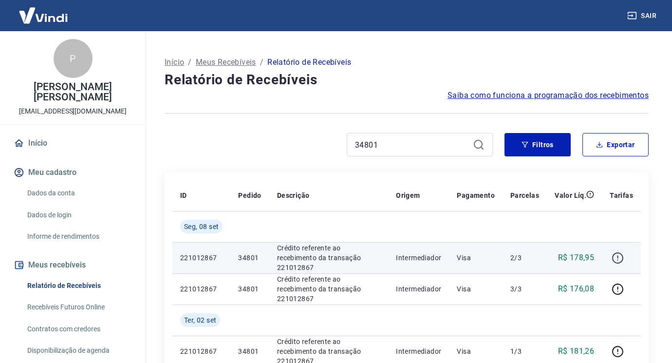
click at [618, 259] on icon "button" at bounding box center [617, 258] width 12 height 12
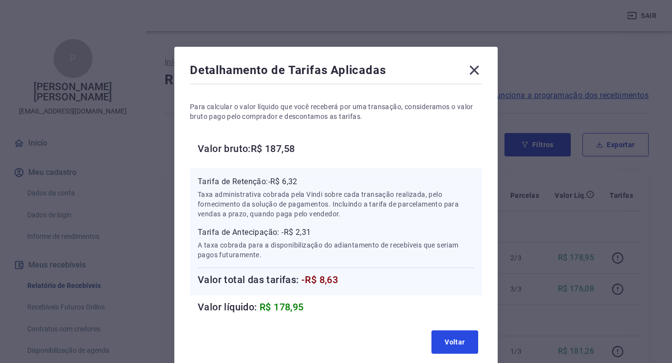
drag, startPoint x: 455, startPoint y: 331, endPoint x: 666, endPoint y: 306, distance: 213.2
click at [455, 331] on button "Voltar" at bounding box center [454, 341] width 47 height 23
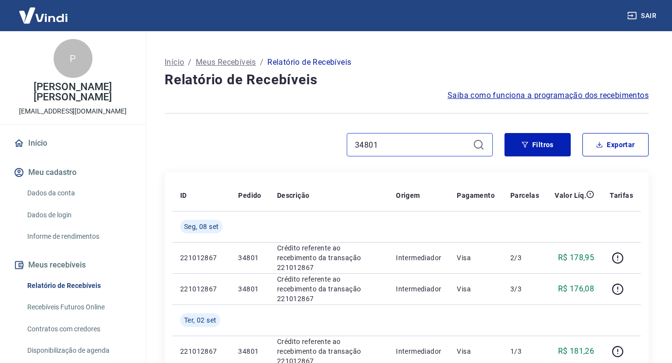
click at [426, 141] on input "34801" at bounding box center [412, 144] width 114 height 15
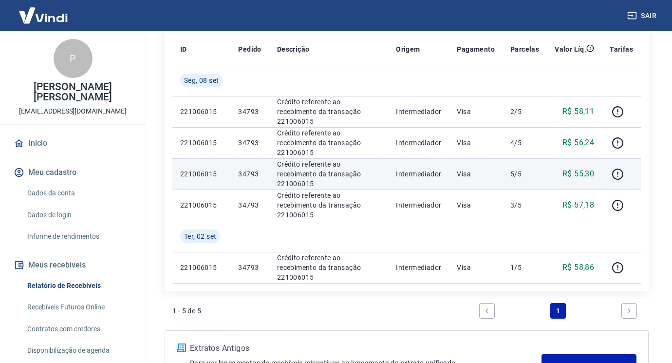
scroll to position [97, 0]
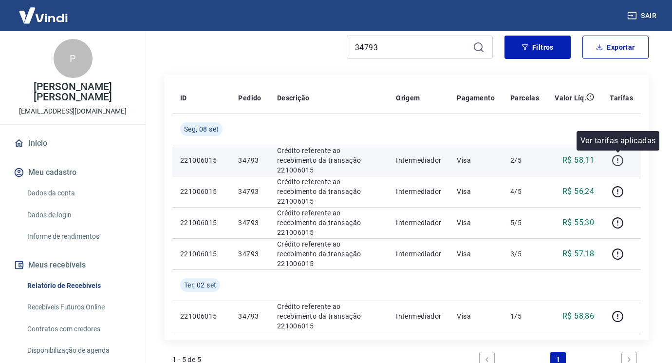
click at [619, 162] on icon "button" at bounding box center [617, 160] width 12 height 12
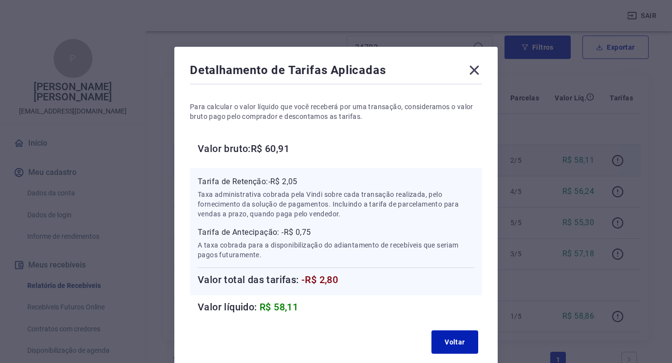
click at [478, 67] on icon at bounding box center [474, 70] width 9 height 9
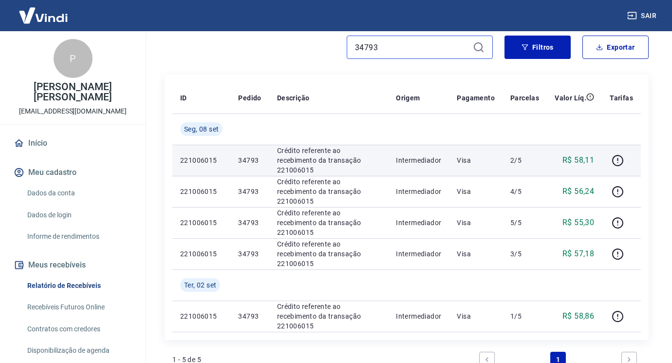
click at [406, 53] on input "34793" at bounding box center [412, 47] width 114 height 15
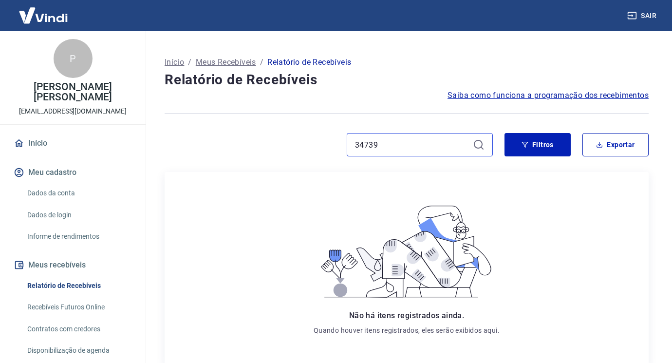
click at [440, 147] on input "34739" at bounding box center [412, 144] width 114 height 15
click at [441, 147] on input "34739" at bounding box center [412, 144] width 114 height 15
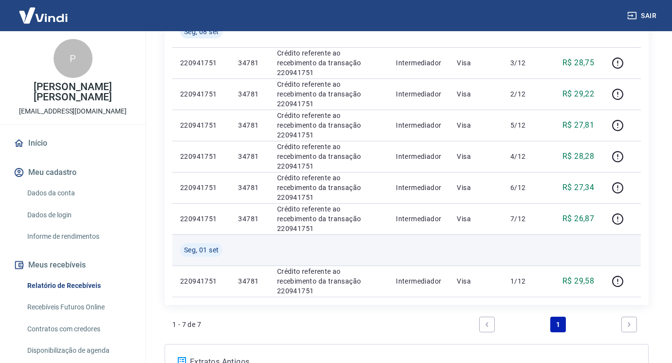
scroll to position [97, 0]
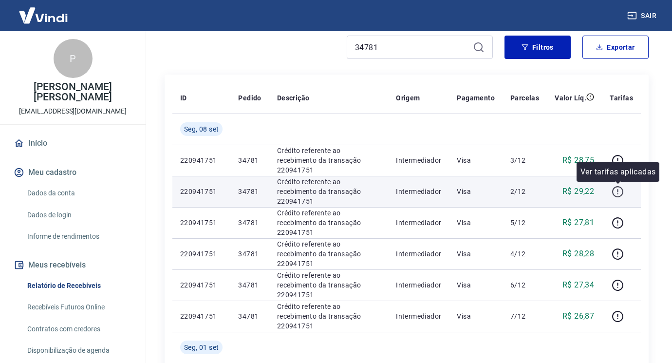
click at [619, 195] on icon "button" at bounding box center [617, 191] width 12 height 12
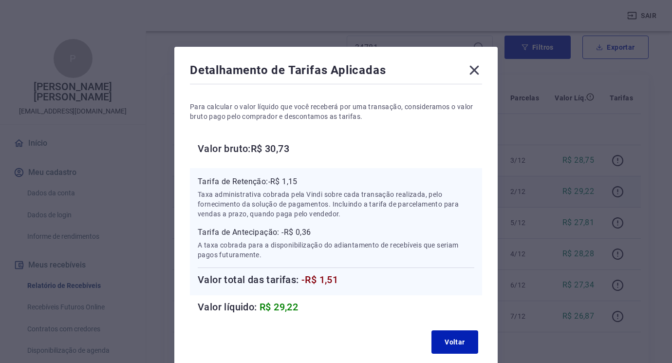
drag, startPoint x: 460, startPoint y: 327, endPoint x: 453, endPoint y: 241, distance: 86.4
click at [460, 327] on div "Voltar" at bounding box center [336, 341] width 292 height 31
click at [481, 70] on icon at bounding box center [474, 70] width 16 height 16
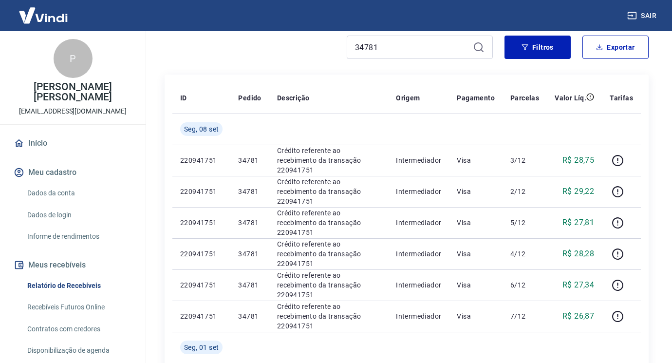
click at [449, 55] on div "34781" at bounding box center [419, 47] width 146 height 23
click at [438, 45] on input "34781" at bounding box center [412, 47] width 114 height 15
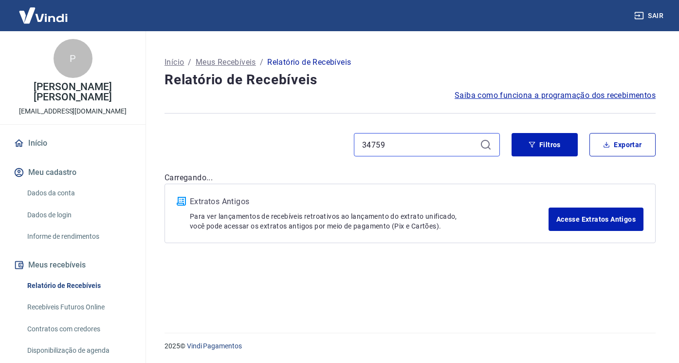
type input "34759"
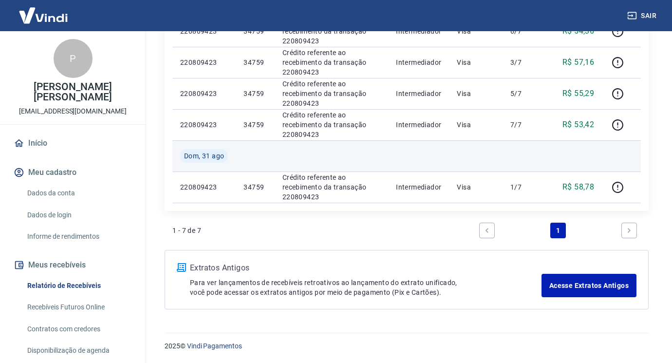
scroll to position [94, 0]
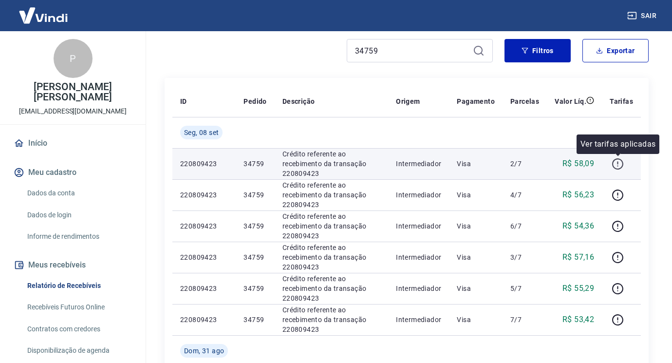
click at [612, 160] on icon "button" at bounding box center [617, 164] width 12 height 12
